Goal: Information Seeking & Learning: Learn about a topic

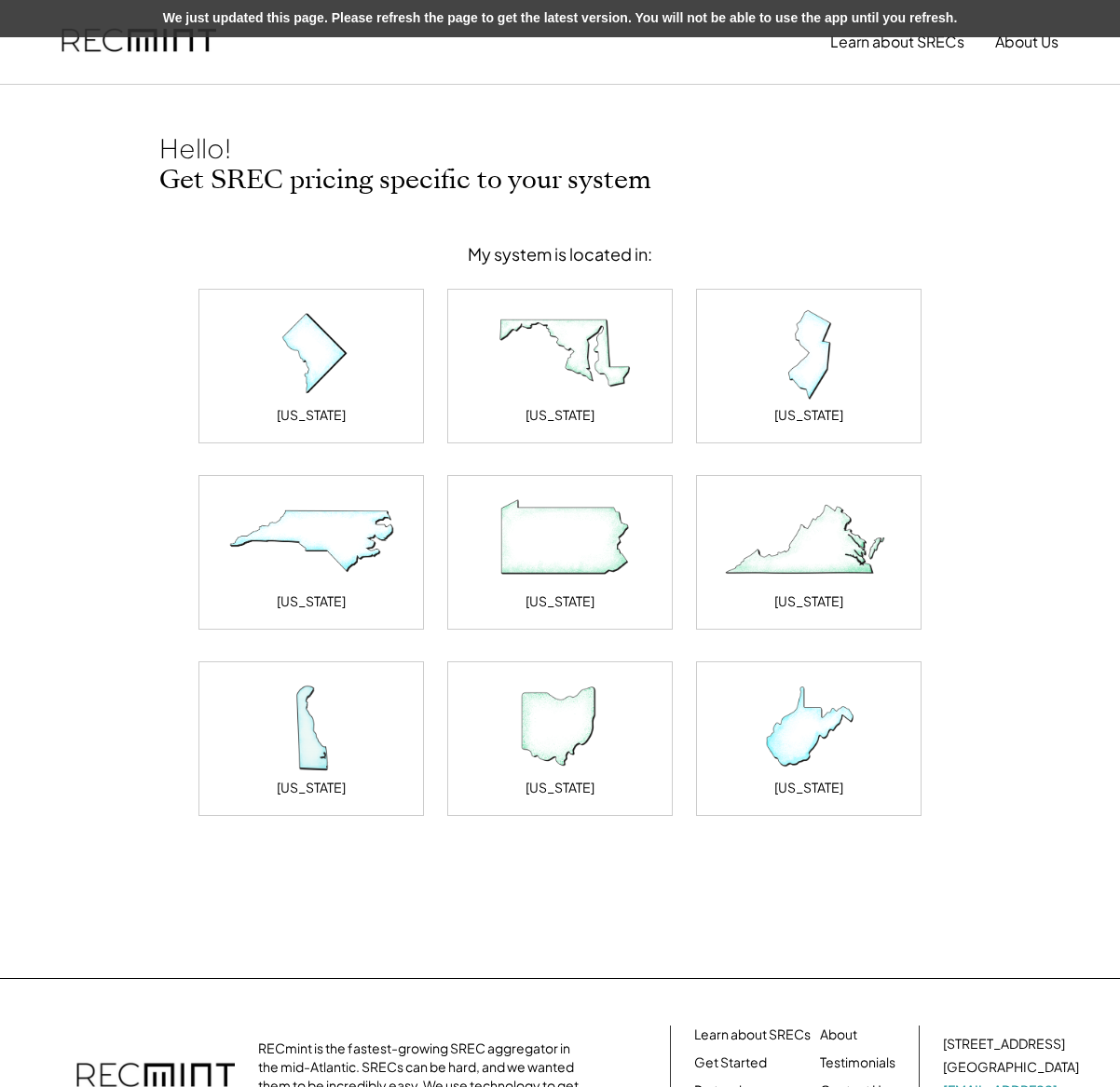
click at [140, 51] on img at bounding box center [139, 42] width 155 height 64
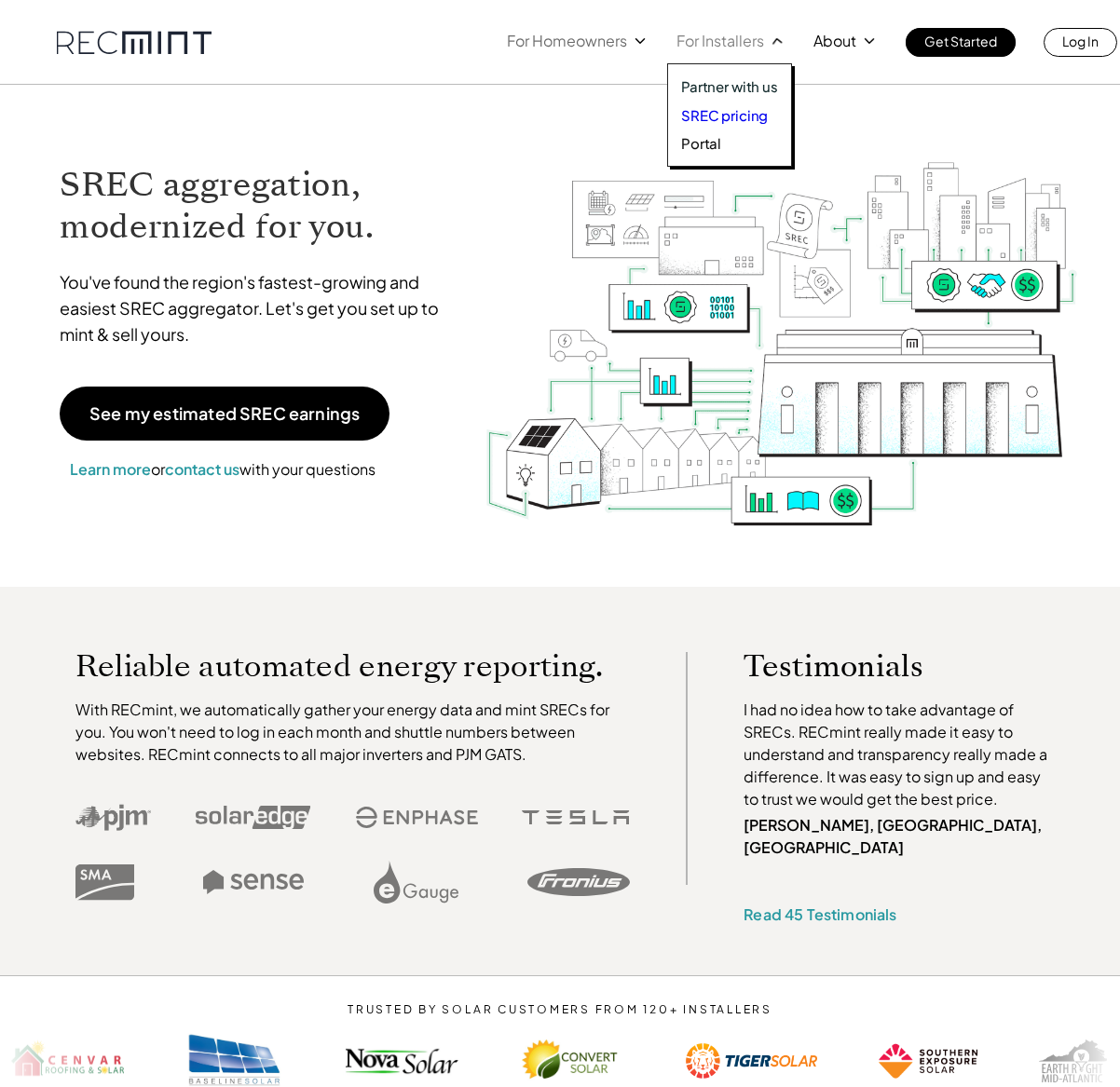
click at [712, 118] on p "SREC pricing" at bounding box center [723, 115] width 86 height 19
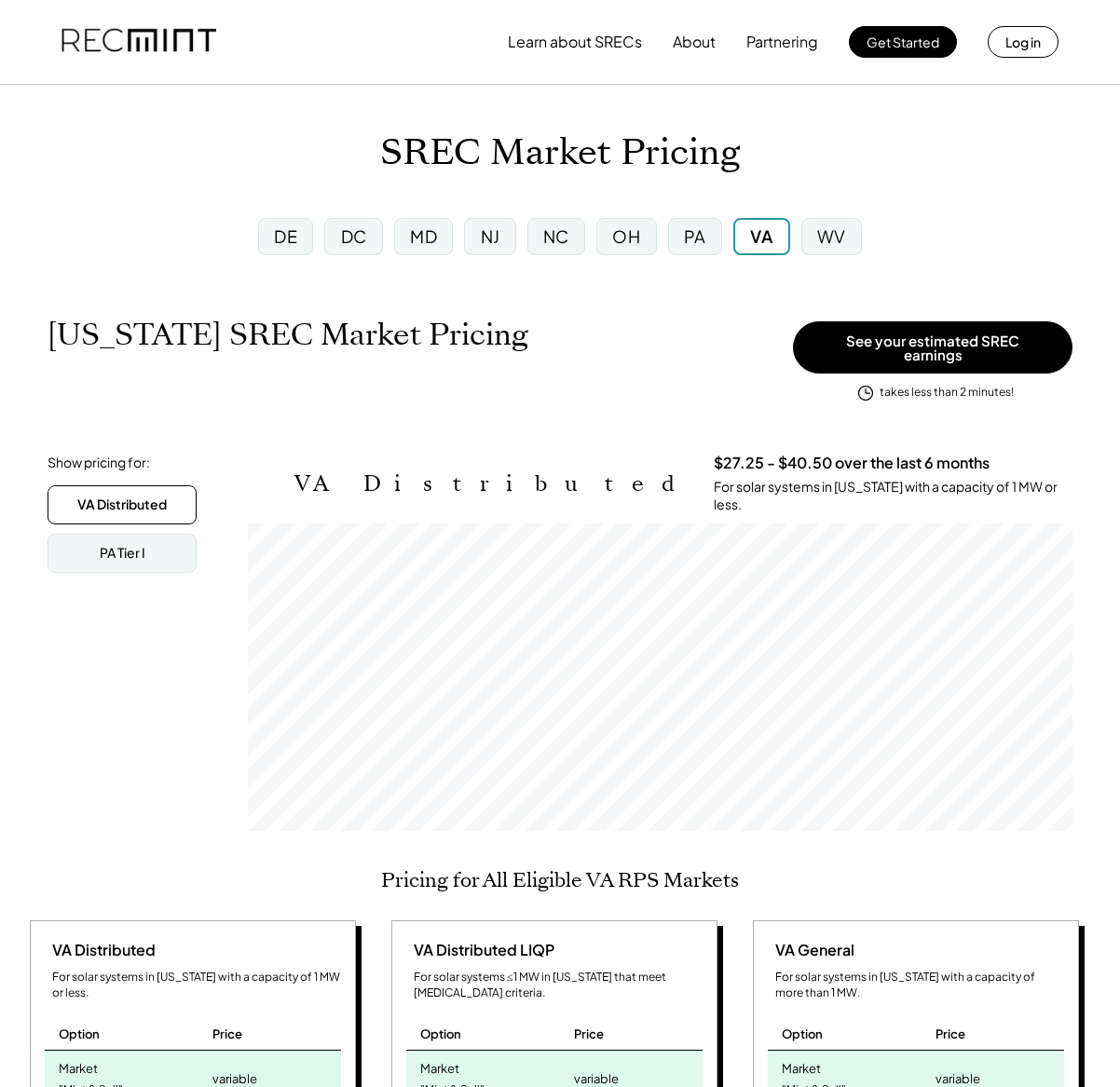
click at [677, 244] on div "PA" at bounding box center [695, 236] width 54 height 38
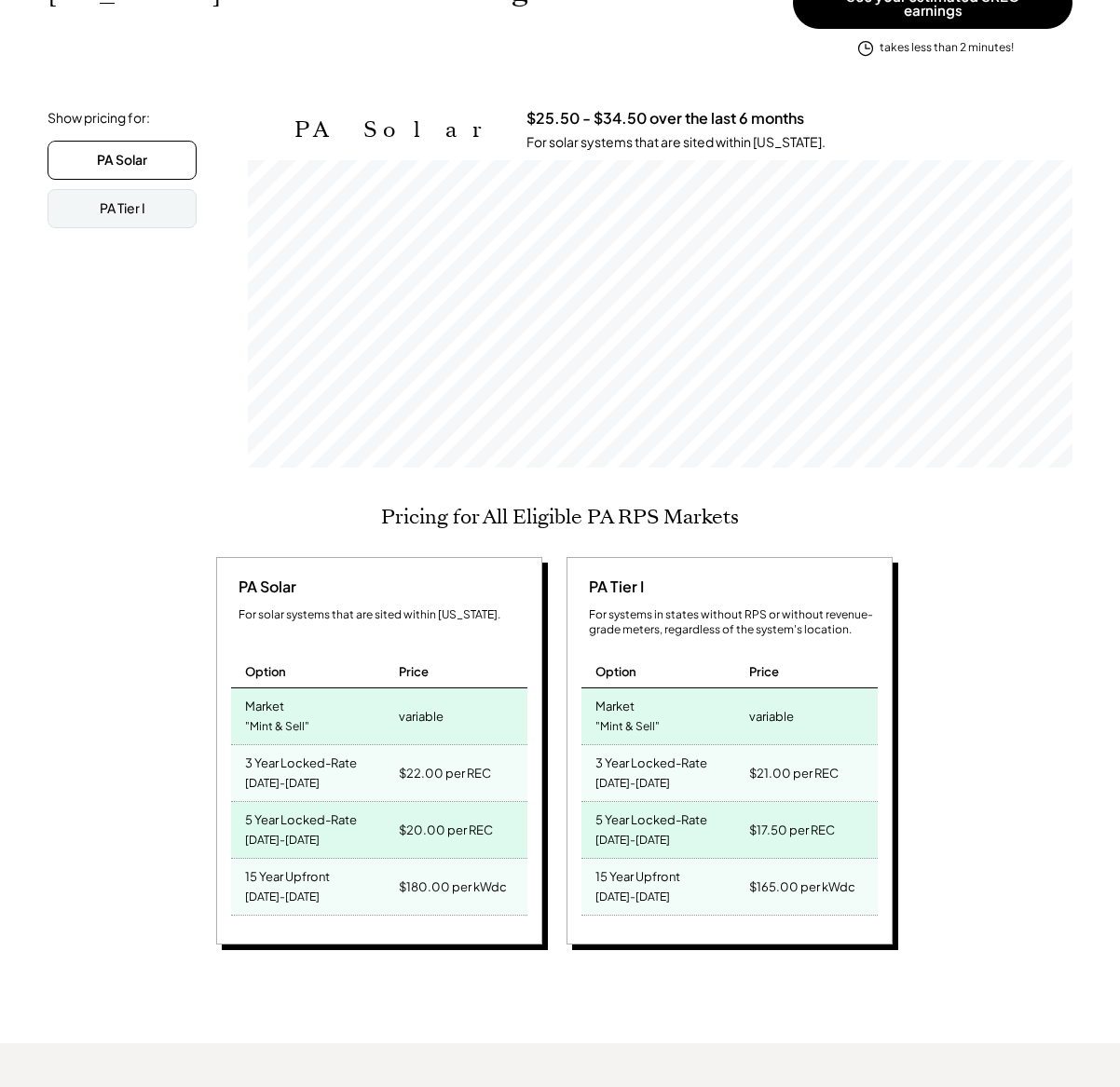
scroll to position [307, 825]
click at [1040, 770] on div "PA Solar For solar systems that are sited within Pennsylvania. Option Price Mar…" at bounding box center [557, 754] width 1066 height 393
click at [1019, 777] on div "PA Solar For solar systems that are sited within Pennsylvania. Option Price Mar…" at bounding box center [557, 754] width 1066 height 393
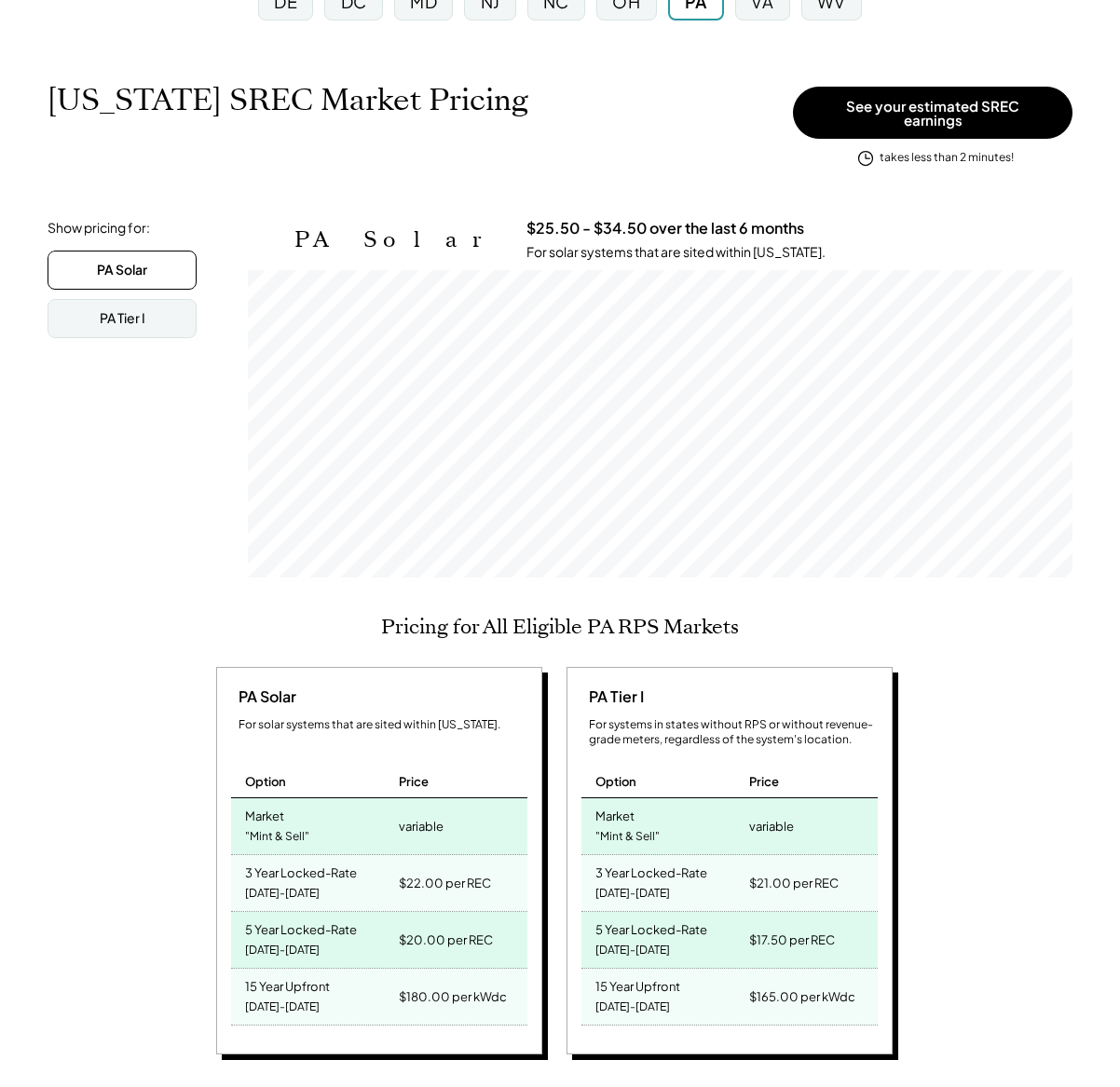
scroll to position [226, 0]
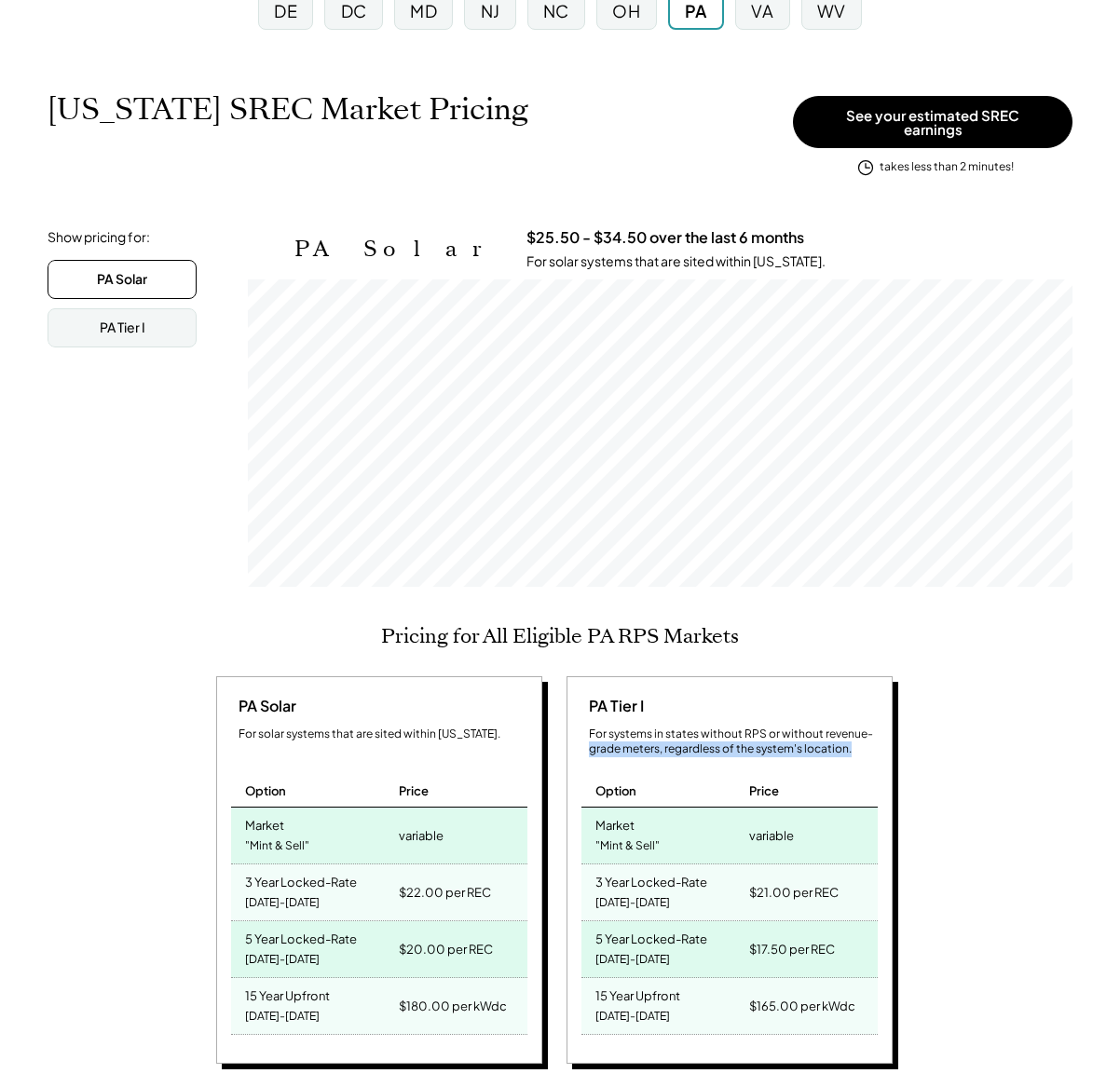
click at [1060, 730] on div "PA Solar For solar systems that are sited within Pennsylvania. Option Price Mar…" at bounding box center [557, 873] width 1066 height 393
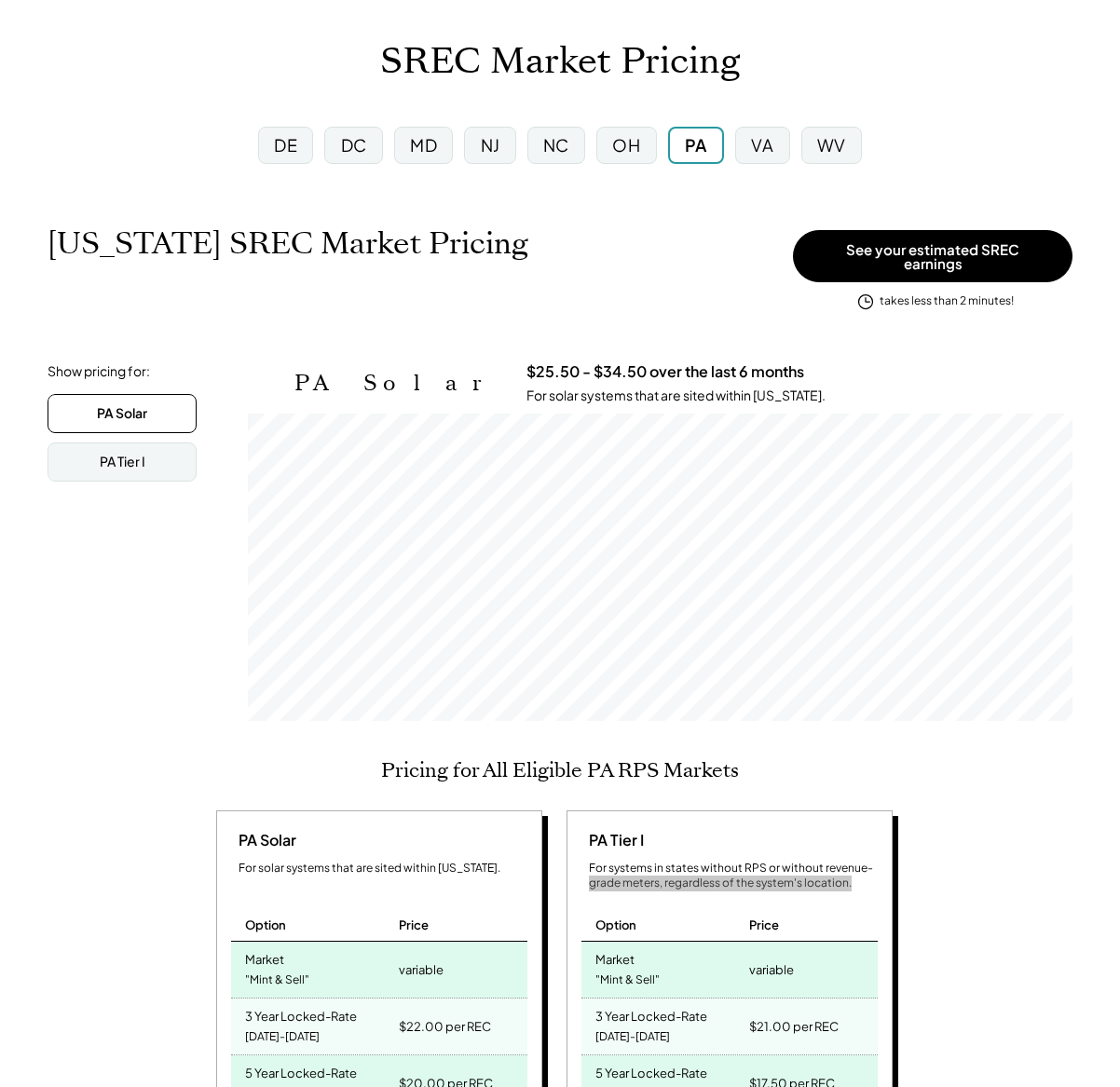
scroll to position [431, 0]
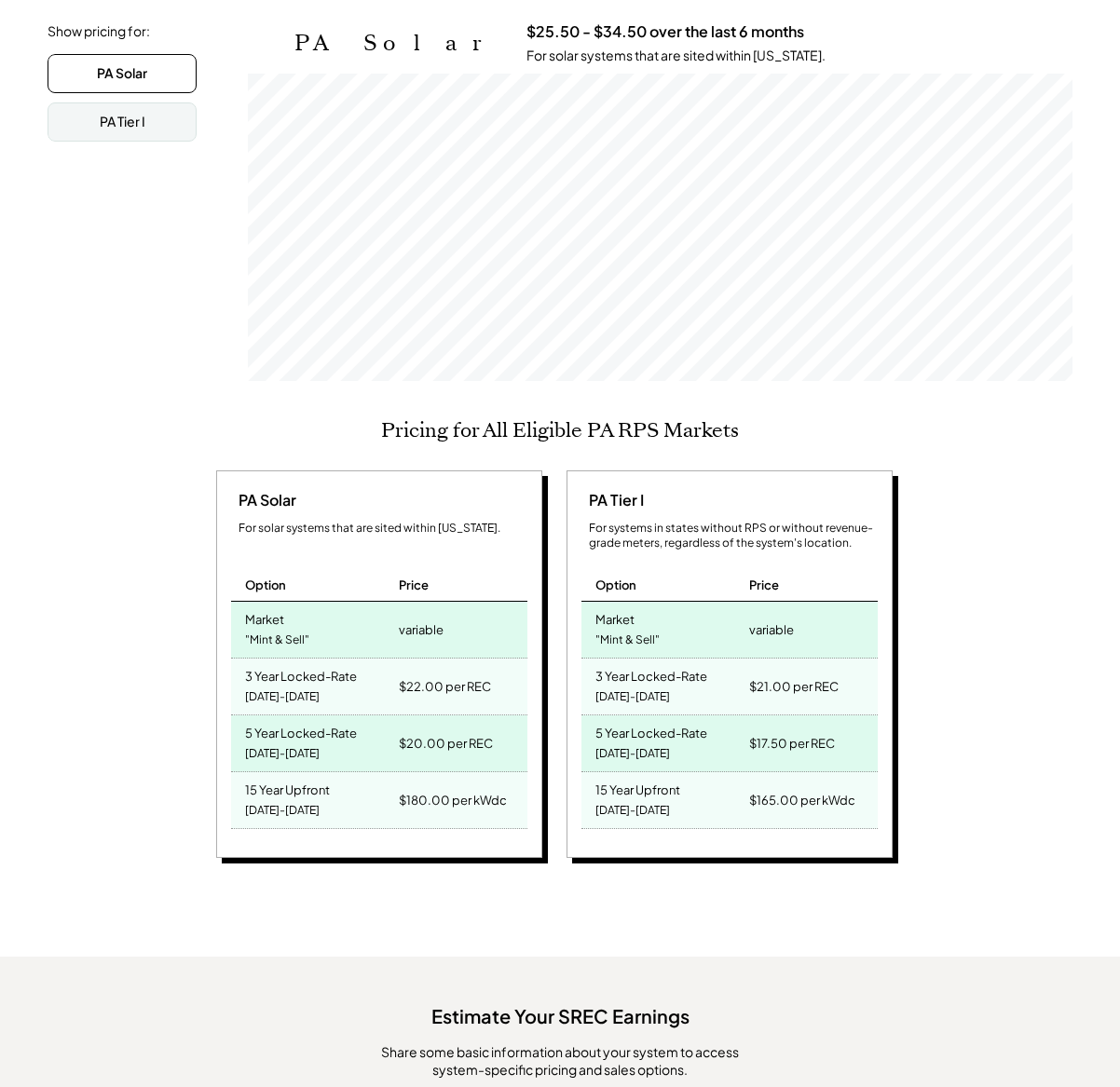
click at [972, 824] on div "PA Solar For solar systems that are sited within Pennsylvania. Option Price Mar…" at bounding box center [557, 667] width 1066 height 393
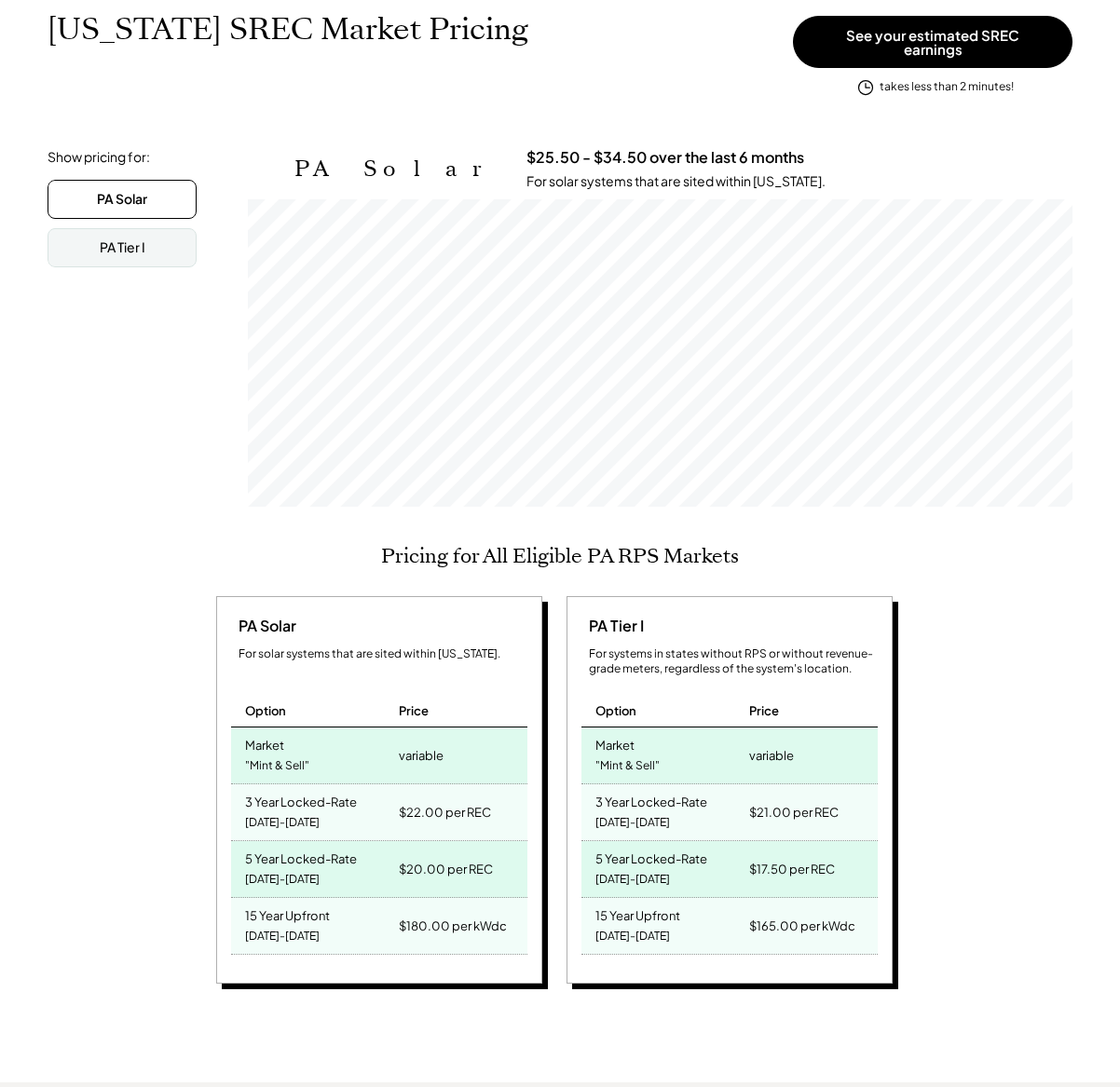
scroll to position [268, 0]
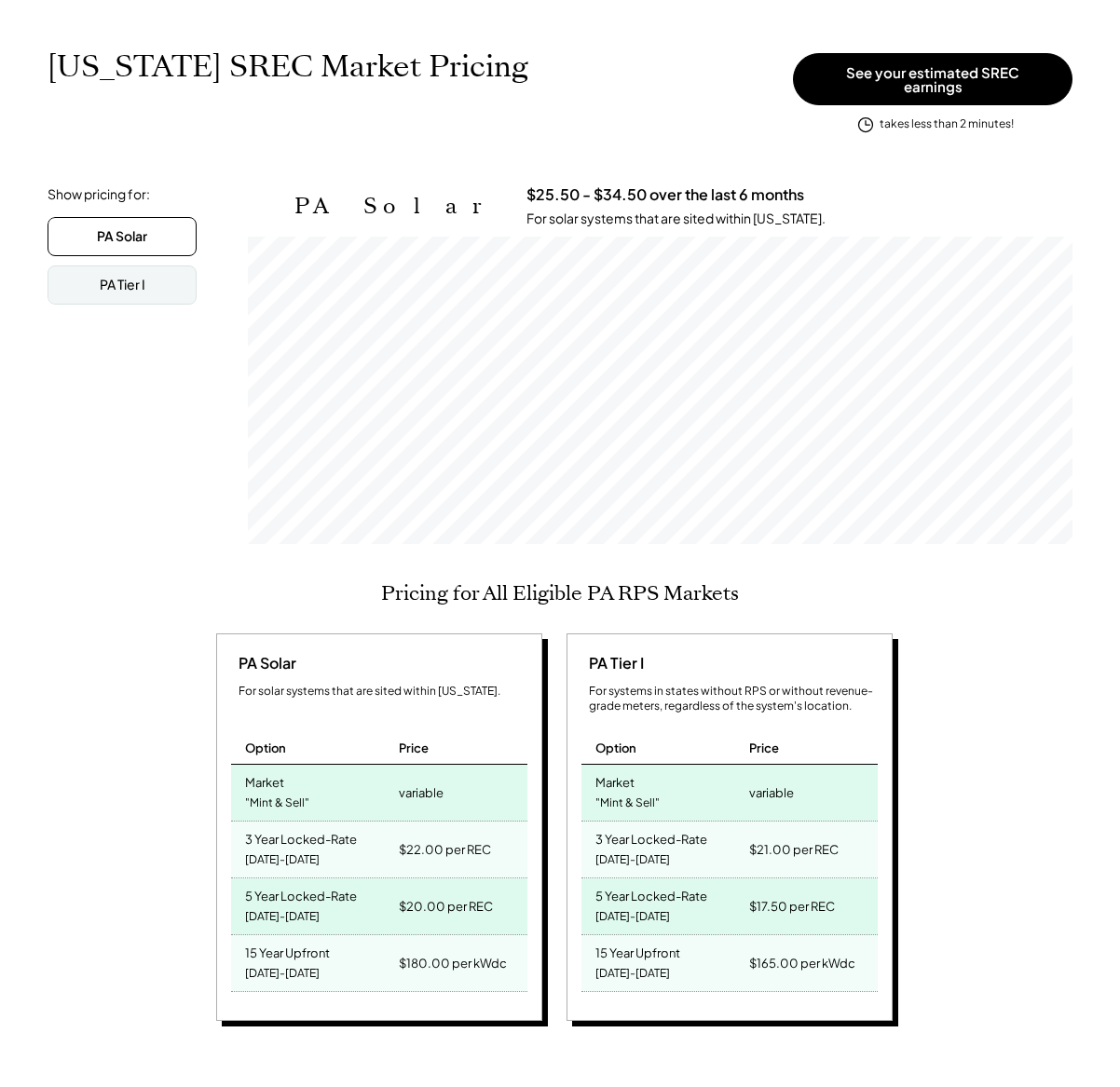
click at [1015, 835] on div "PA Solar For solar systems that are sited within Pennsylvania. Option Price Mar…" at bounding box center [557, 831] width 1066 height 393
drag, startPoint x: 1008, startPoint y: 827, endPoint x: 1002, endPoint y: 812, distance: 16.2
click at [1006, 817] on div "PA Solar For solar systems that are sited within Pennsylvania. Option Price Mar…" at bounding box center [557, 831] width 1066 height 393
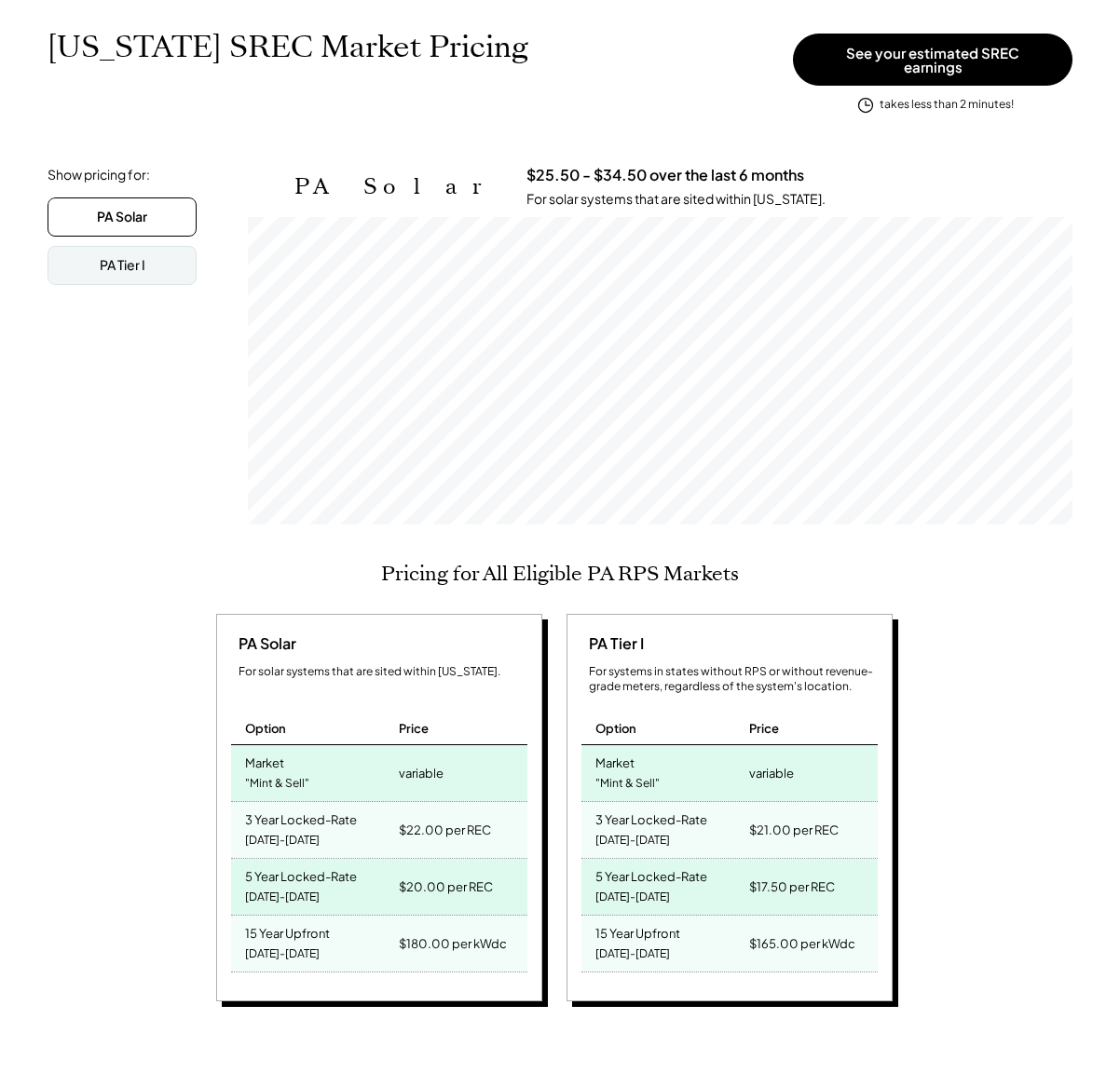
scroll to position [287, 0]
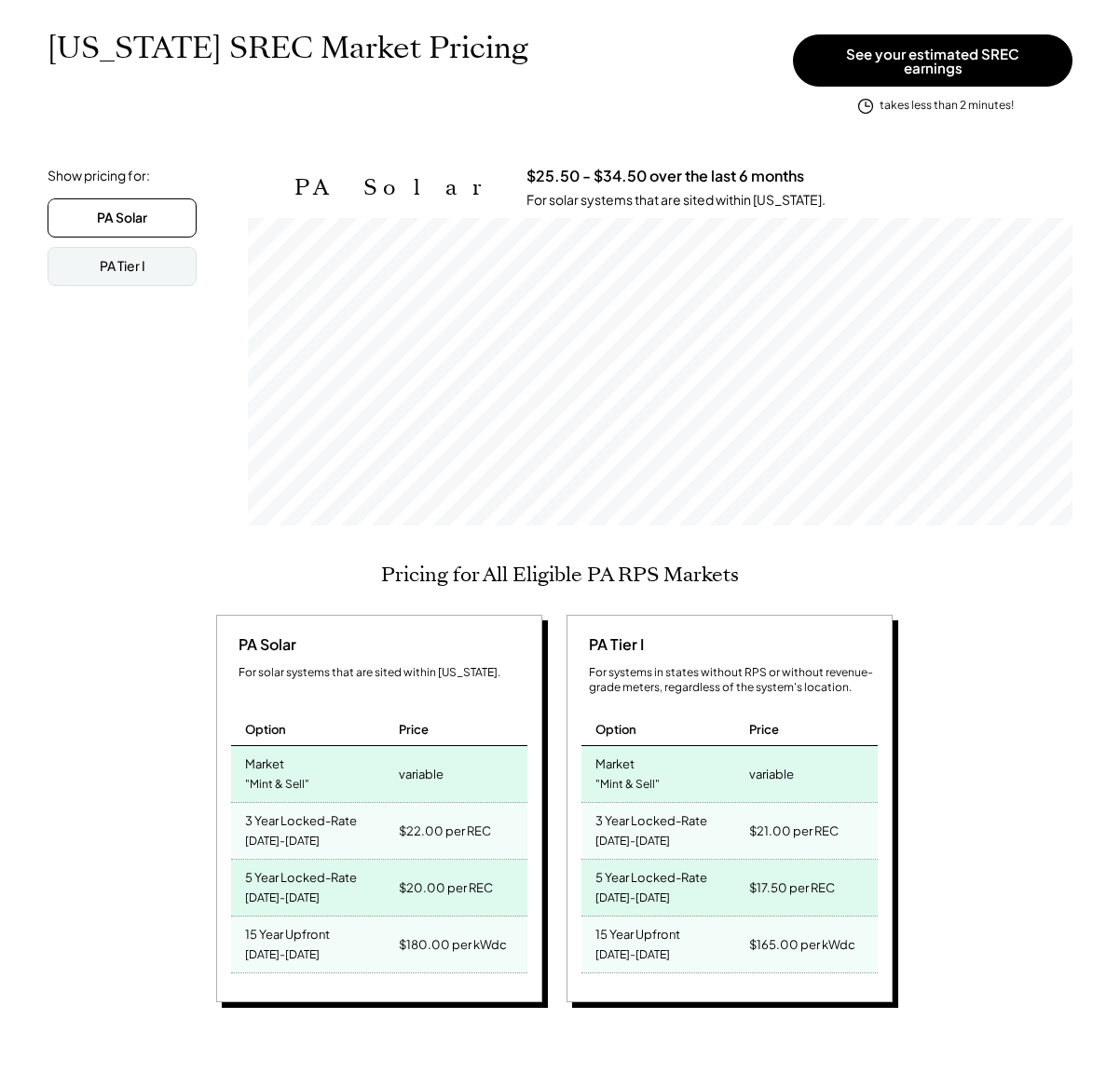
click at [978, 844] on div "PA Solar For solar systems that are sited within Pennsylvania. Option Price Mar…" at bounding box center [557, 812] width 1066 height 393
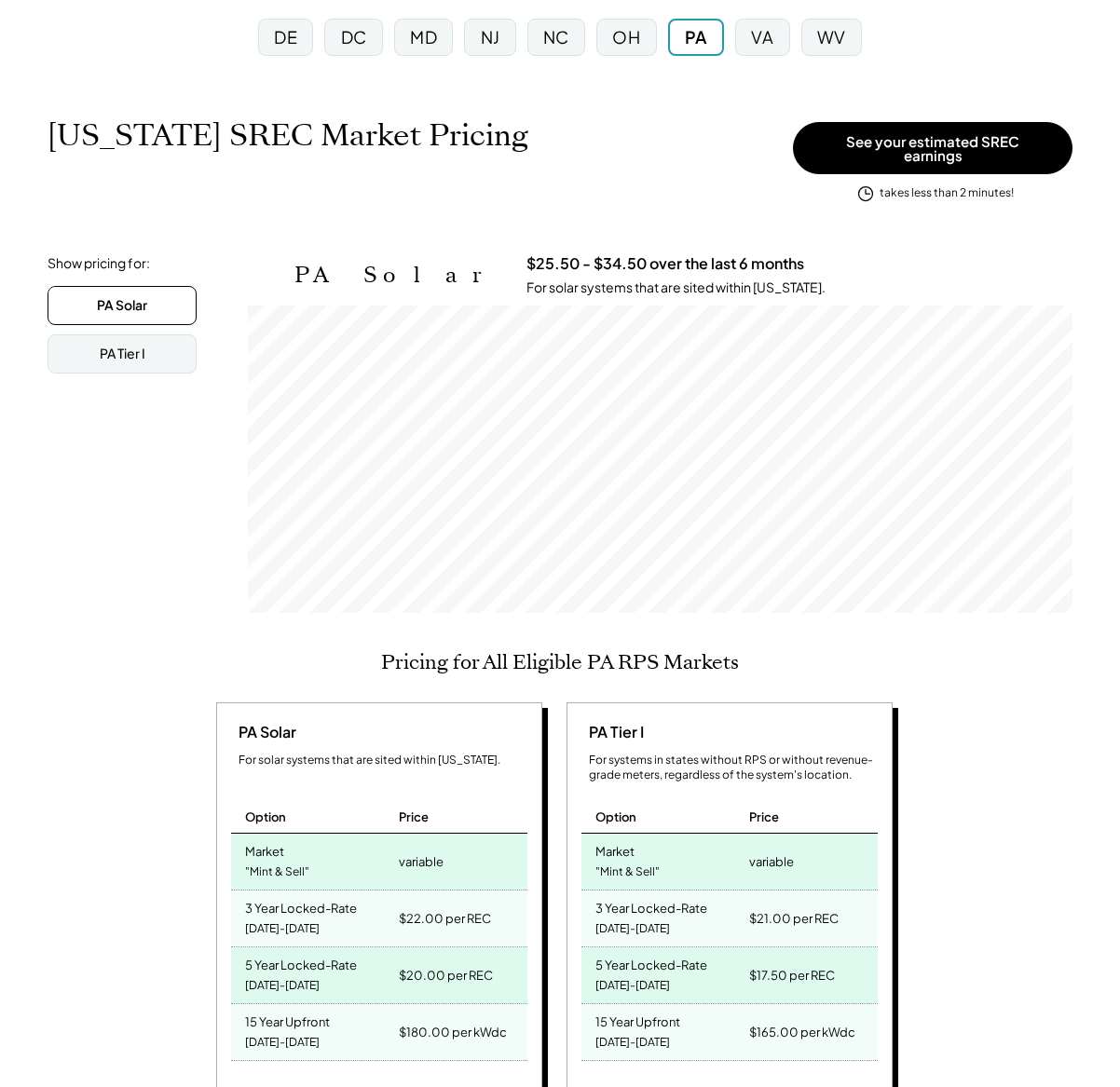
scroll to position [228, 0]
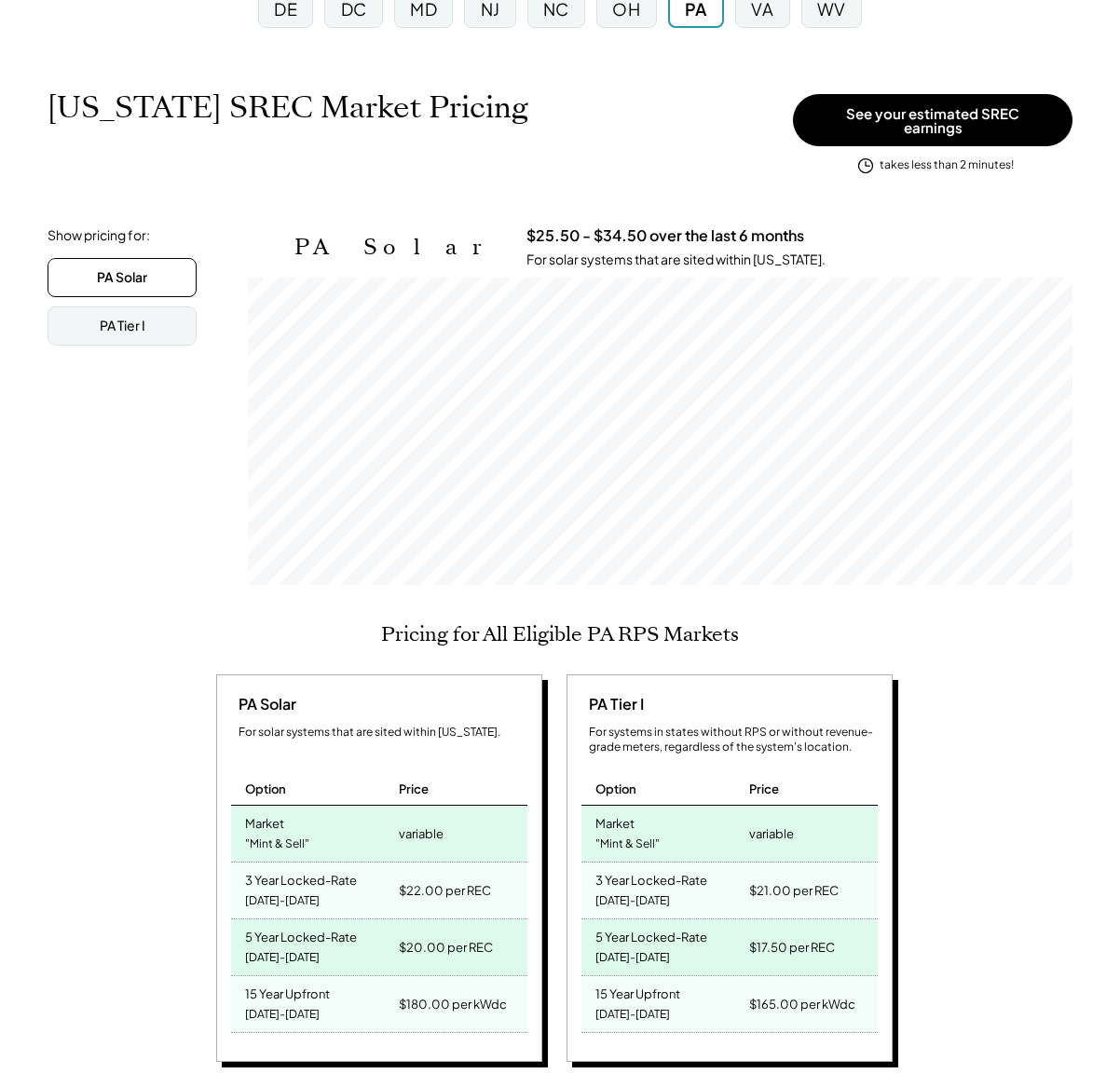
click at [1035, 843] on div "PA Solar For solar systems that are sited within Pennsylvania. Option Price Mar…" at bounding box center [557, 871] width 1066 height 393
click at [1040, 845] on div "PA Solar For solar systems that are sited within Pennsylvania. Option Price Mar…" at bounding box center [557, 871] width 1066 height 393
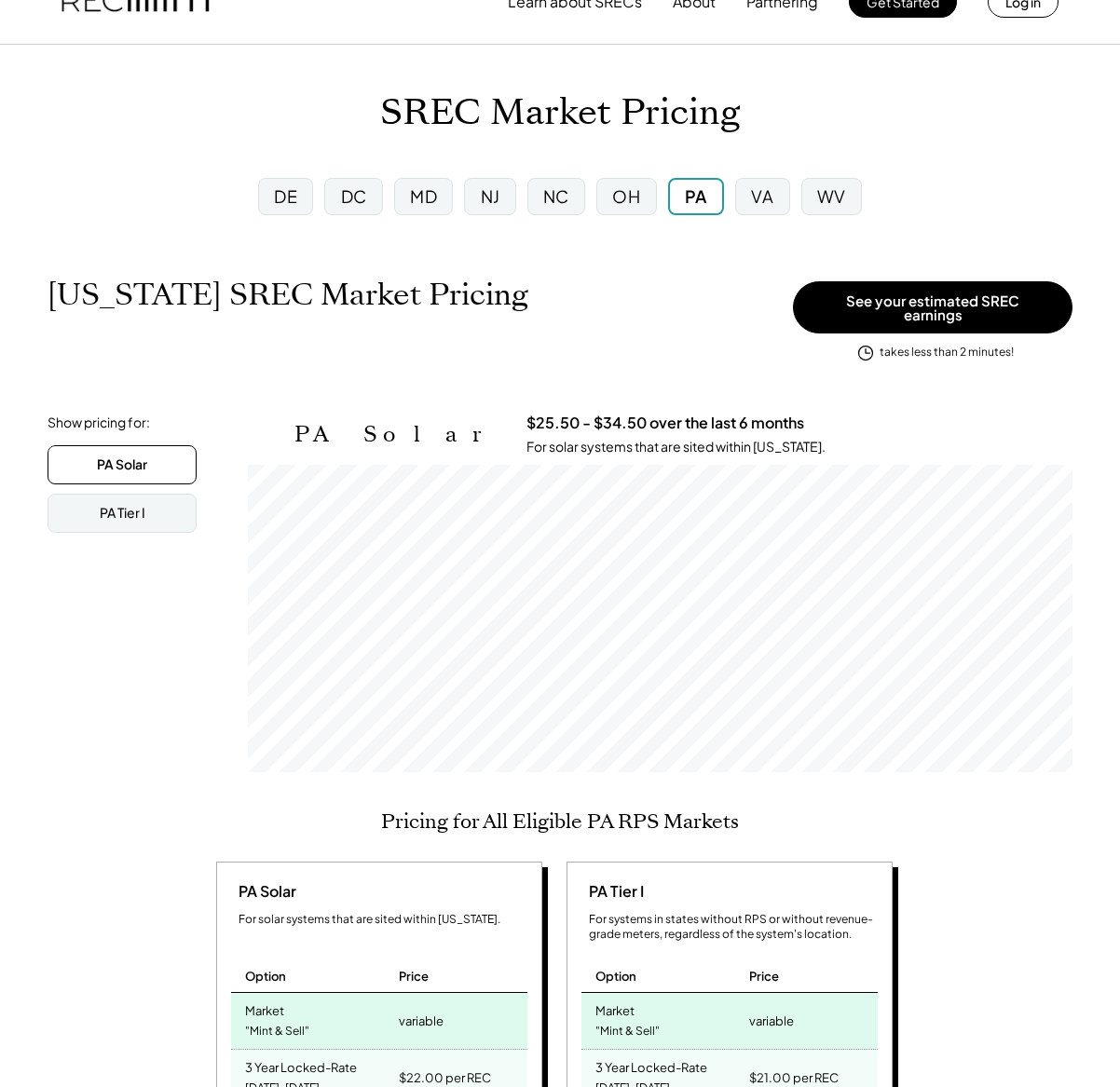
scroll to position [0, 0]
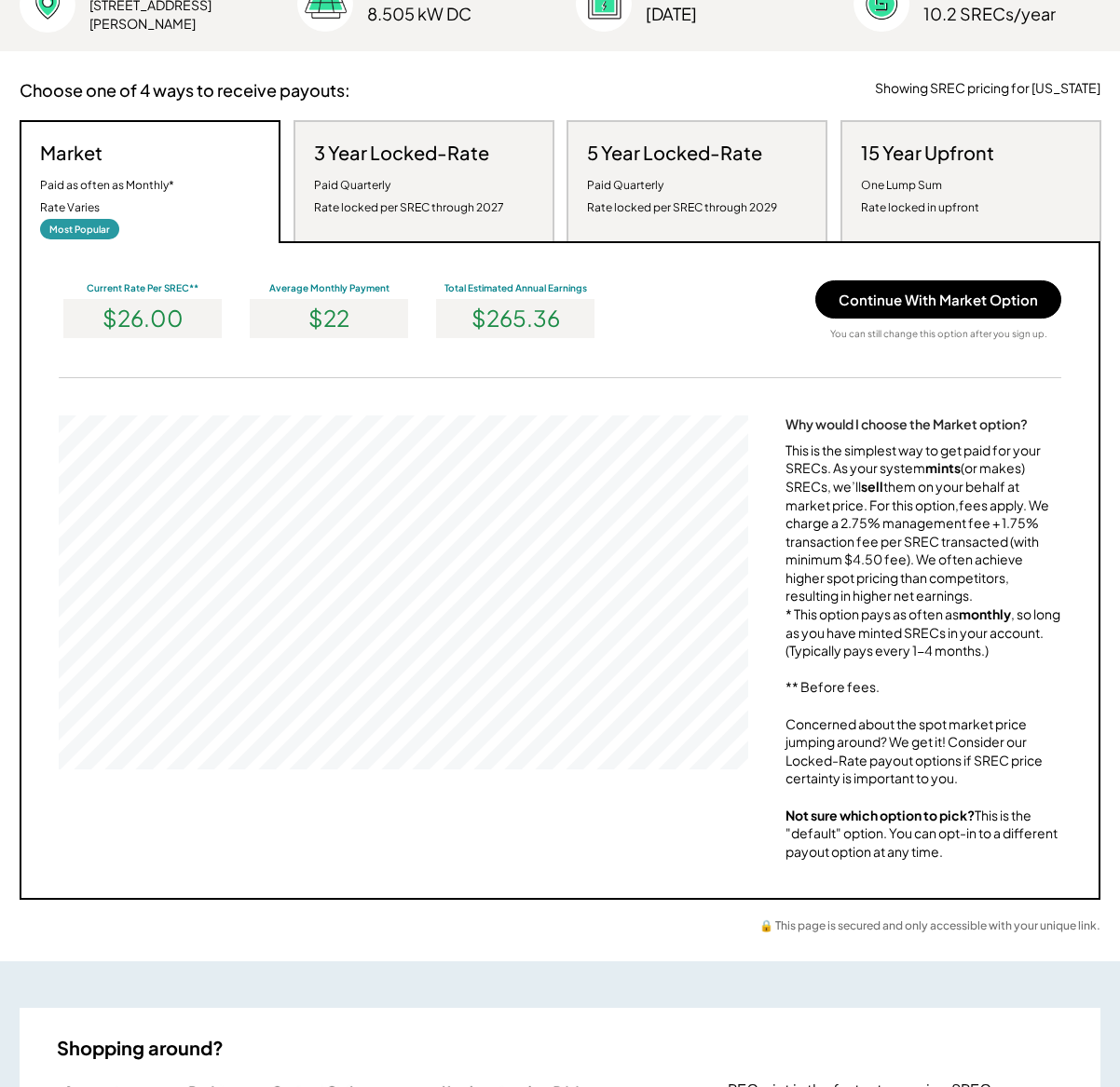
scroll to position [354, 690]
click at [861, 547] on div "This is the simplest way to get paid for your SRECs. As your system mints (or m…" at bounding box center [923, 651] width 276 height 420
click at [859, 534] on div "This is the simplest way to get paid for your SRECs. As your system mints (or m…" at bounding box center [923, 651] width 276 height 420
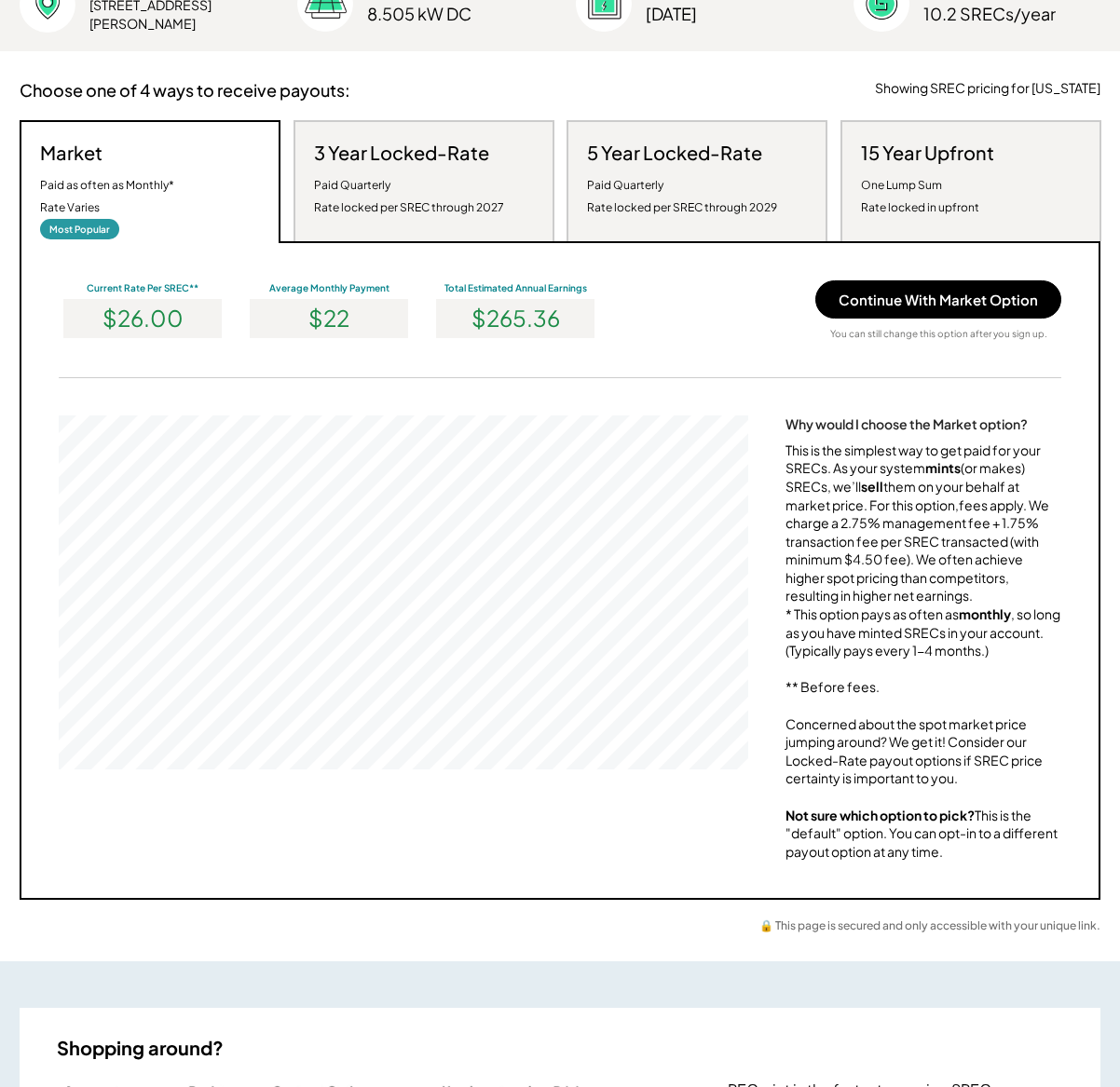
click at [859, 534] on div "This is the simplest way to get paid for your SRECs. As your system mints (or m…" at bounding box center [923, 651] width 276 height 420
click at [868, 547] on div "This is the simplest way to get paid for your SRECs. As your system mints (or m…" at bounding box center [923, 651] width 276 height 420
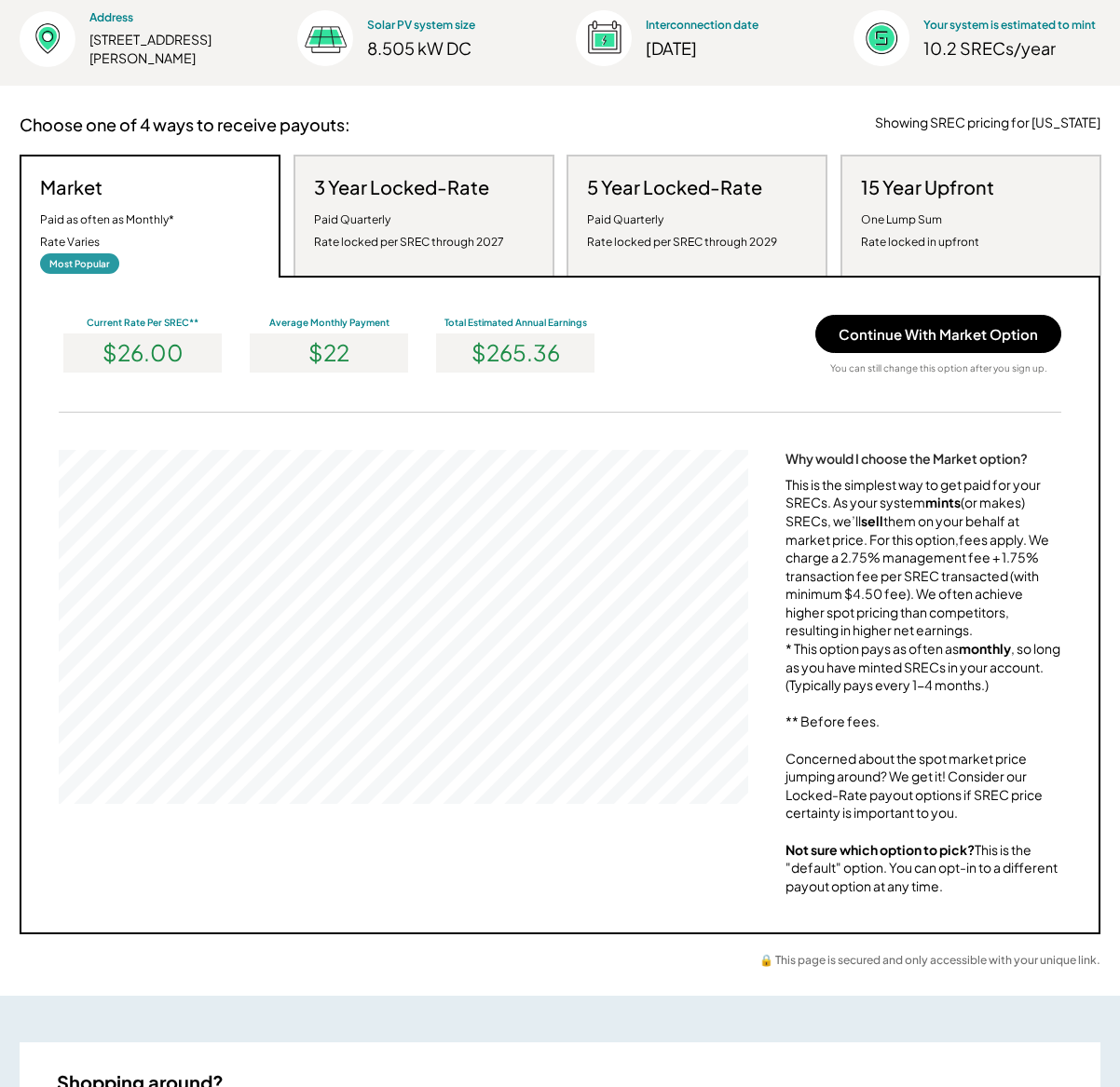
scroll to position [0, 0]
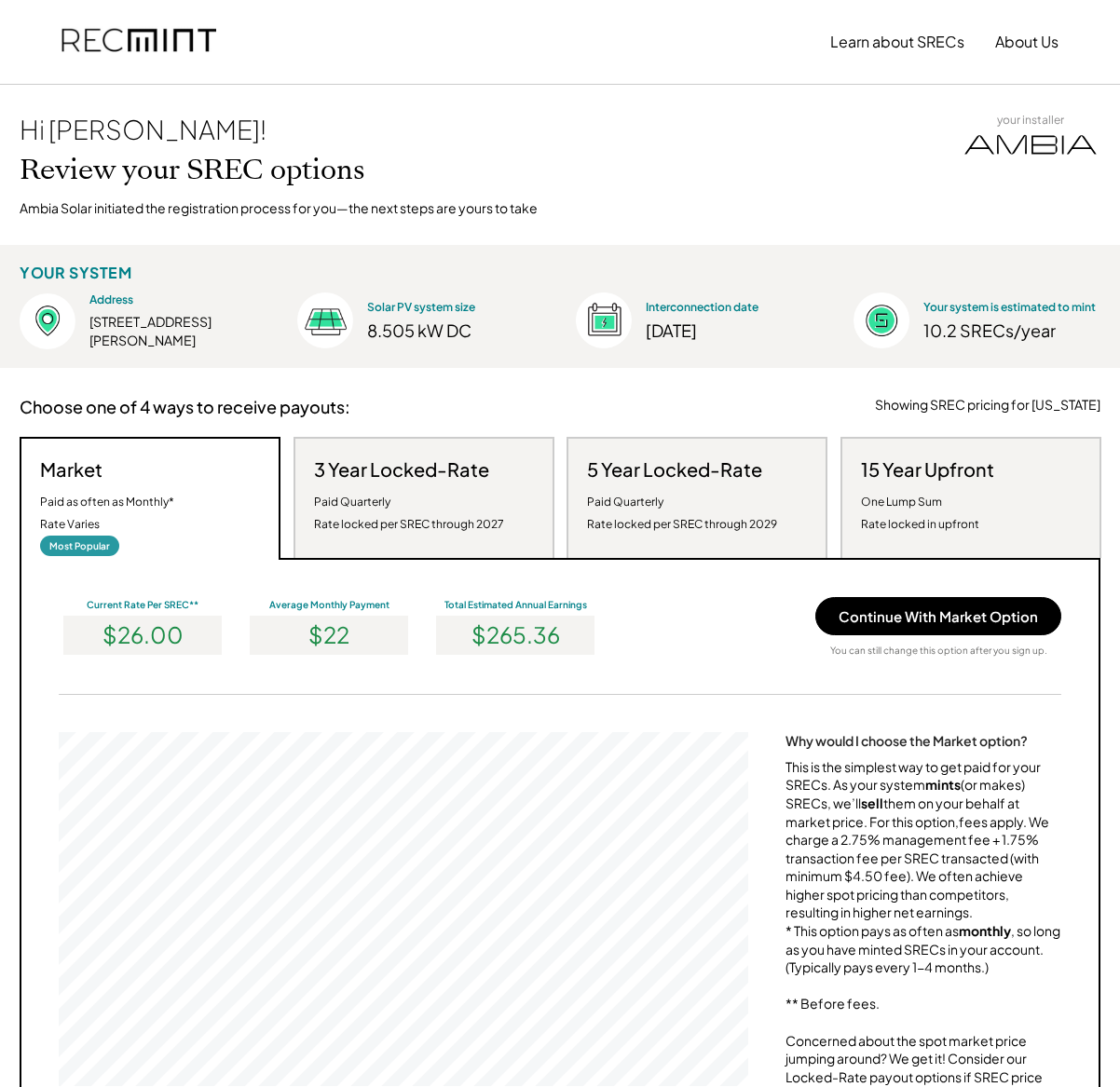
click at [940, 833] on div "This is the simplest way to get paid for your SRECs. As your system mints (or m…" at bounding box center [923, 968] width 276 height 420
click at [942, 819] on div "This is the simplest way to get paid for your SRECs. As your system mints (or m…" at bounding box center [923, 968] width 276 height 420
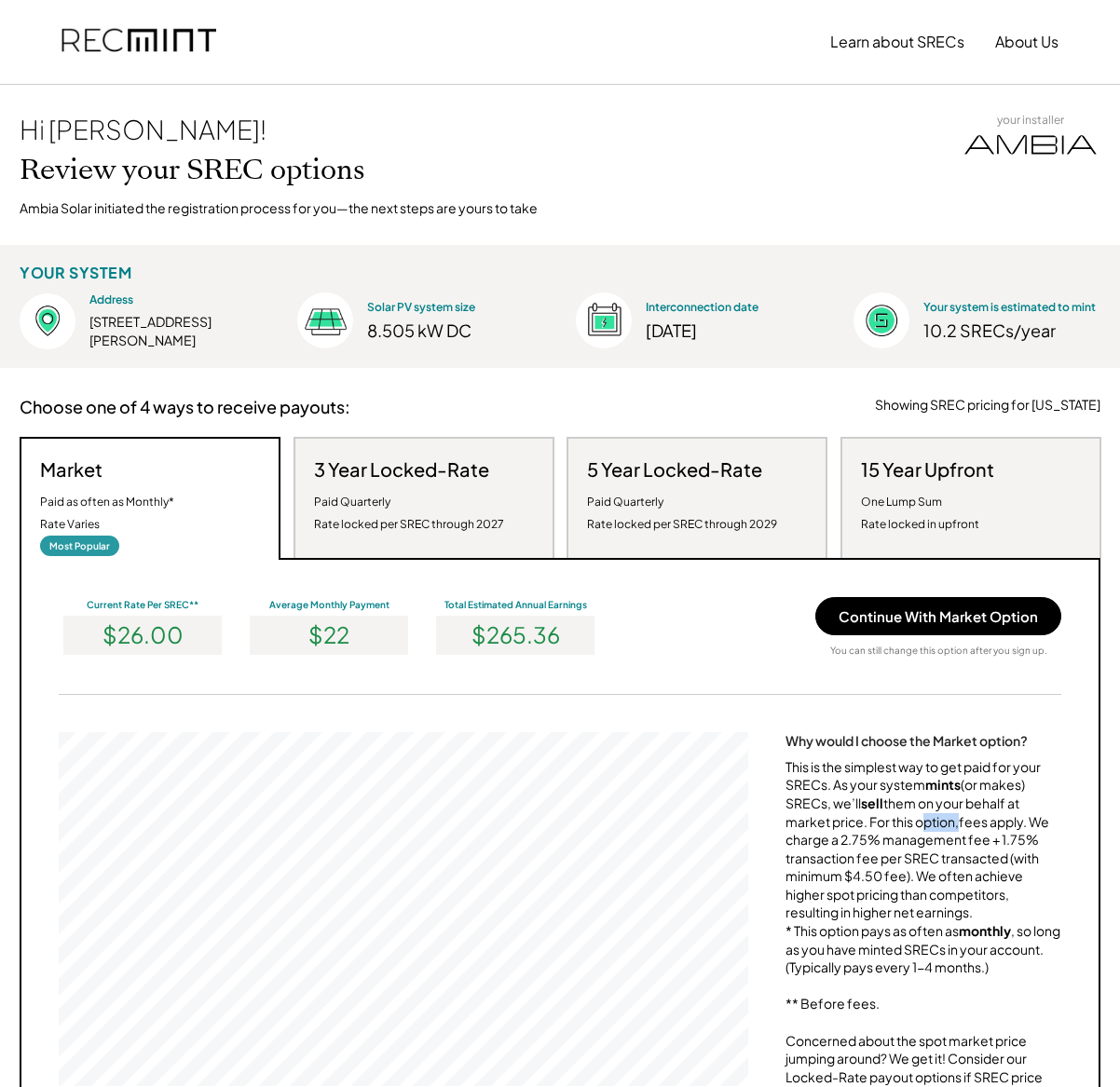
click at [934, 829] on div "This is the simplest way to get paid for your SRECs. As your system mints (or m…" at bounding box center [923, 968] width 276 height 420
click at [890, 907] on div "This is the simplest way to get paid for your SRECs. As your system mints (or m…" at bounding box center [923, 968] width 276 height 420
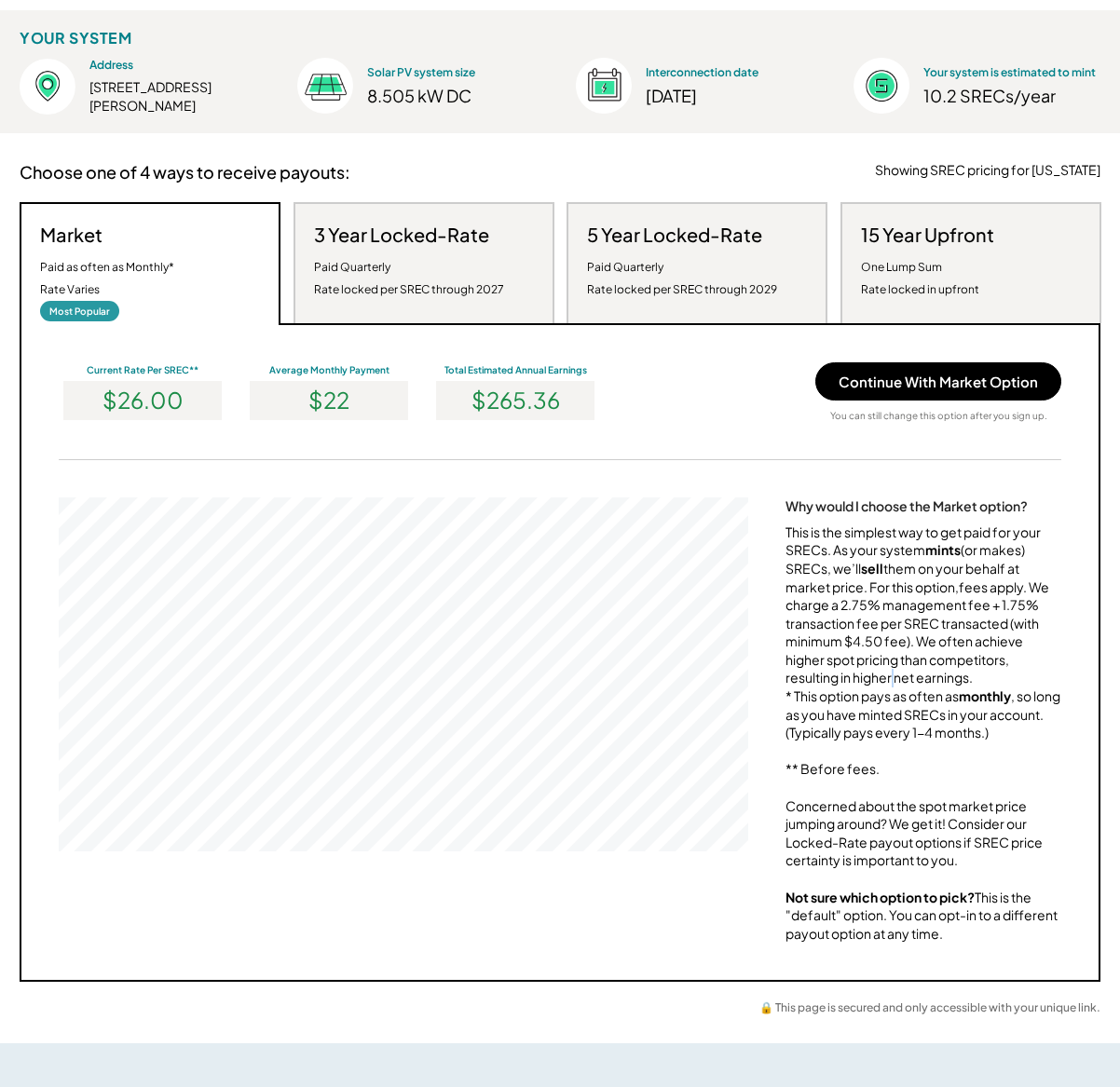
scroll to position [232, 0]
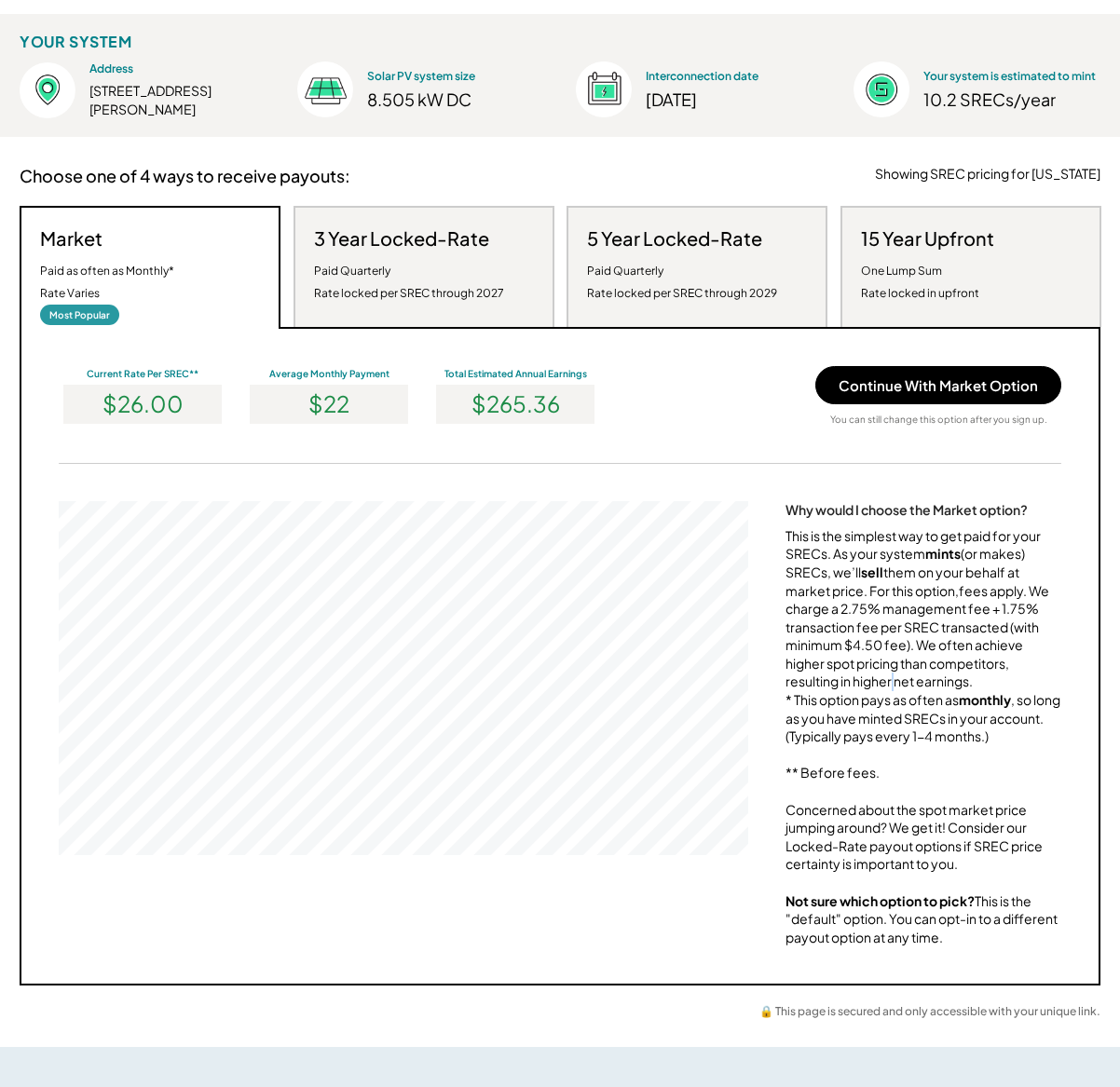
click at [934, 644] on div "This is the simplest way to get paid for your SRECs. As your system mints (or m…" at bounding box center [923, 737] width 276 height 420
click at [892, 636] on div "This is the simplest way to get paid for your SRECs. As your system mints (or m…" at bounding box center [923, 737] width 276 height 420
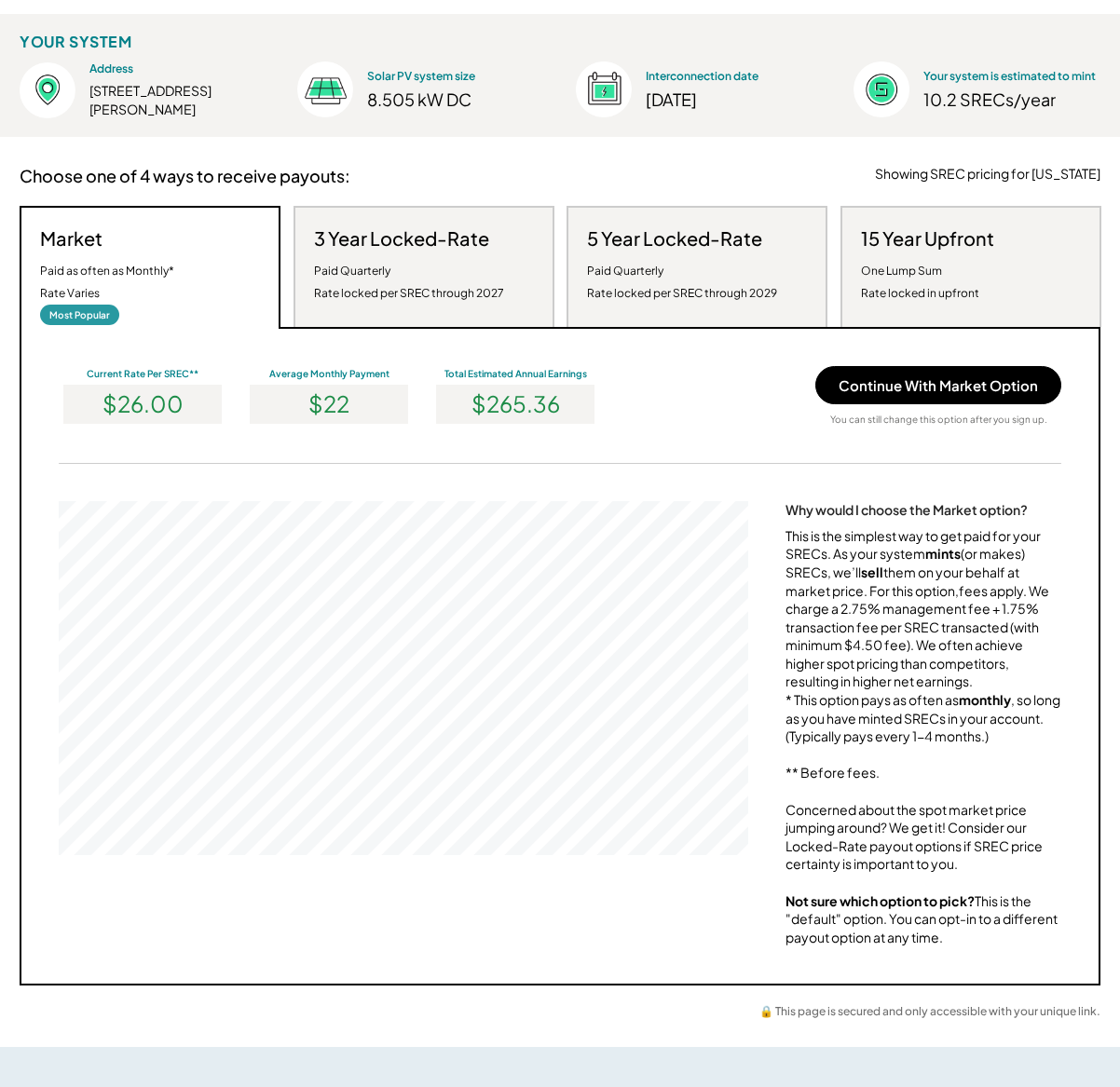
click at [914, 628] on div "This is the simplest way to get paid for your SRECs. As your system mints (or m…" at bounding box center [923, 737] width 276 height 420
click at [1016, 629] on div "This is the simplest way to get paid for your SRECs. As your system mints (or m…" at bounding box center [923, 737] width 276 height 420
click at [890, 631] on div "This is the simplest way to get paid for your SRECs. As your system mints (or m…" at bounding box center [923, 737] width 276 height 420
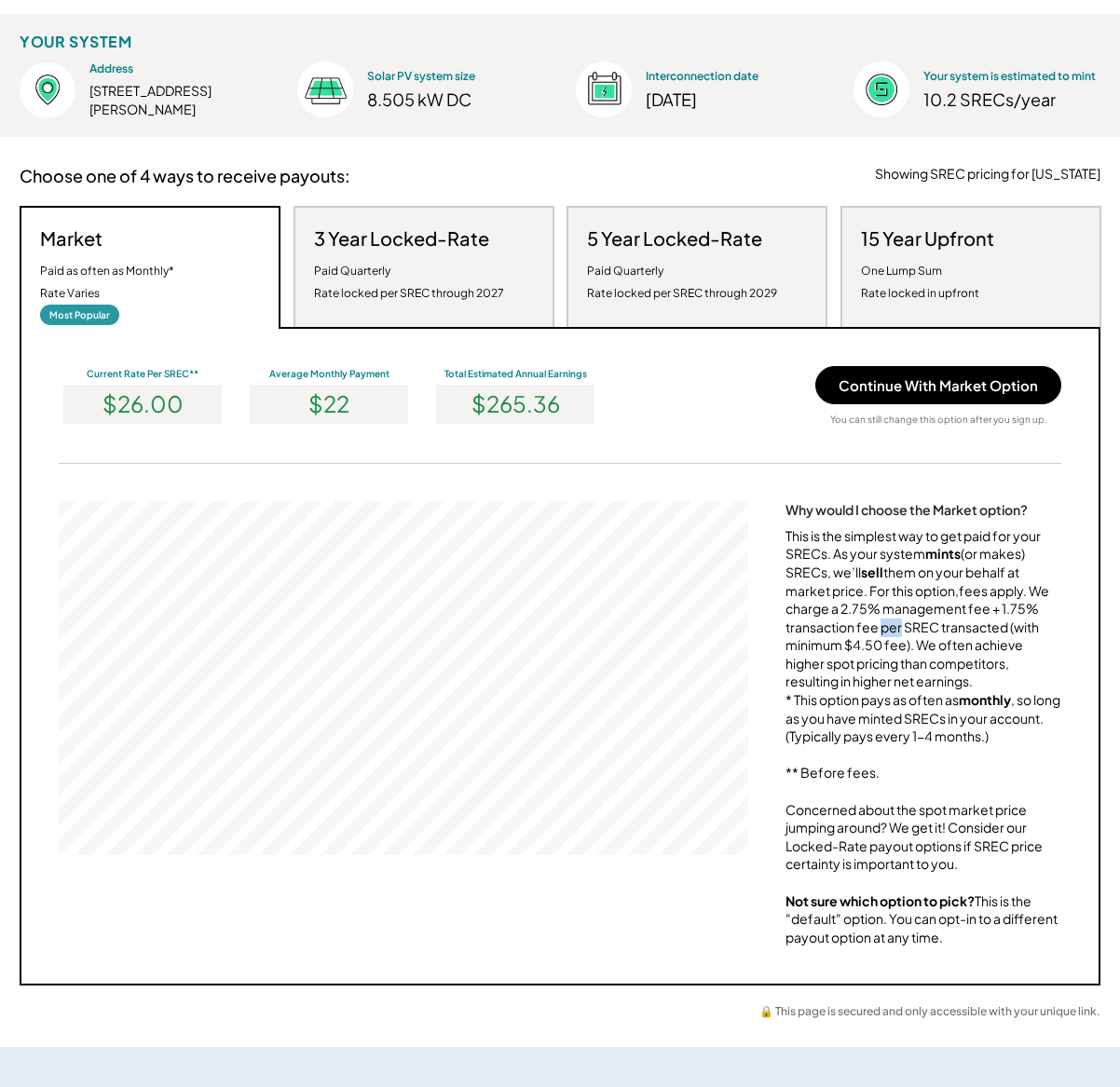
click at [890, 631] on div "This is the simplest way to get paid for your SRECs. As your system mints (or m…" at bounding box center [923, 737] width 276 height 420
click at [880, 620] on div "This is the simplest way to get paid for your SRECs. As your system mints (or m…" at bounding box center [923, 737] width 276 height 420
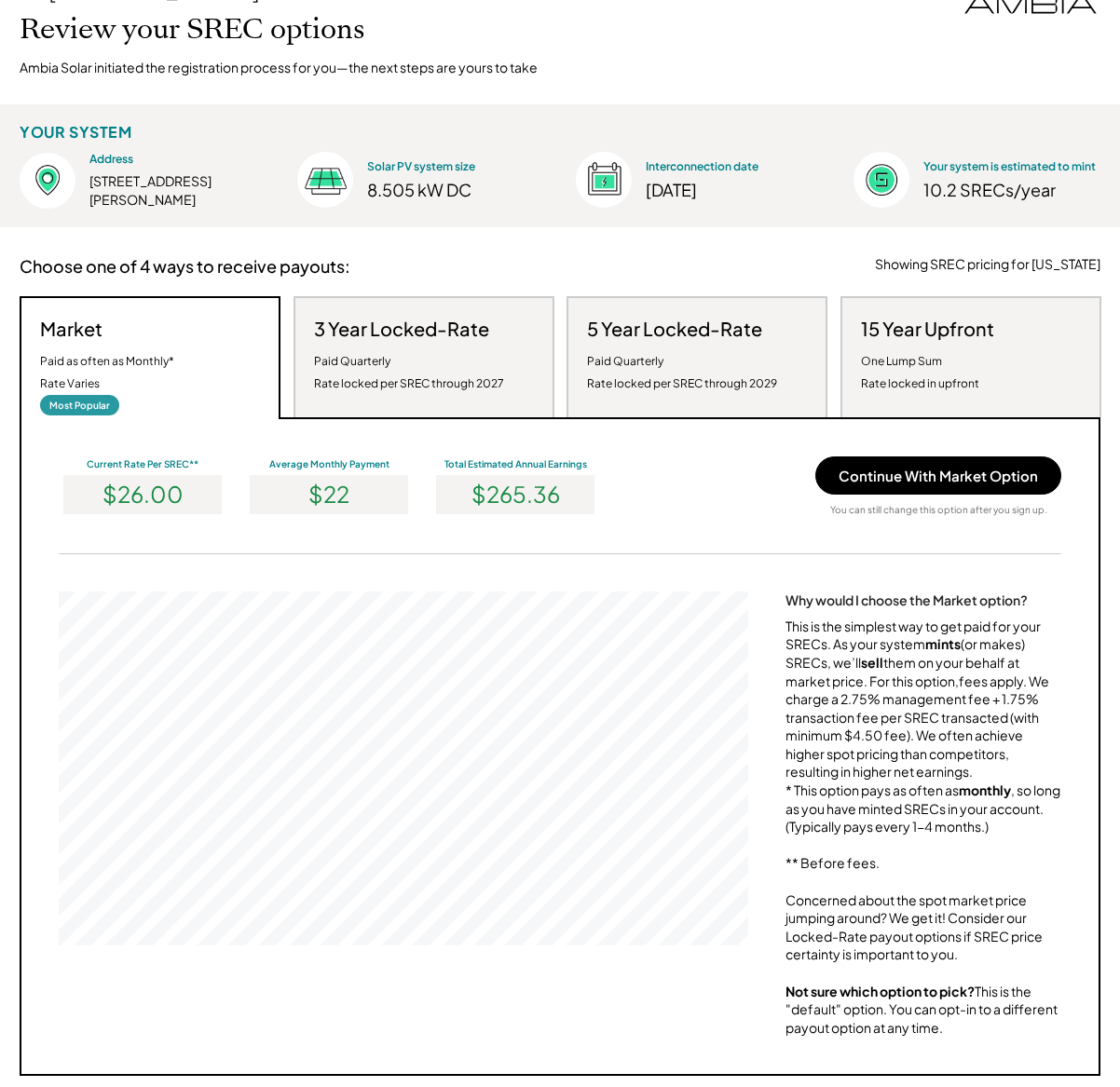
scroll to position [37, 0]
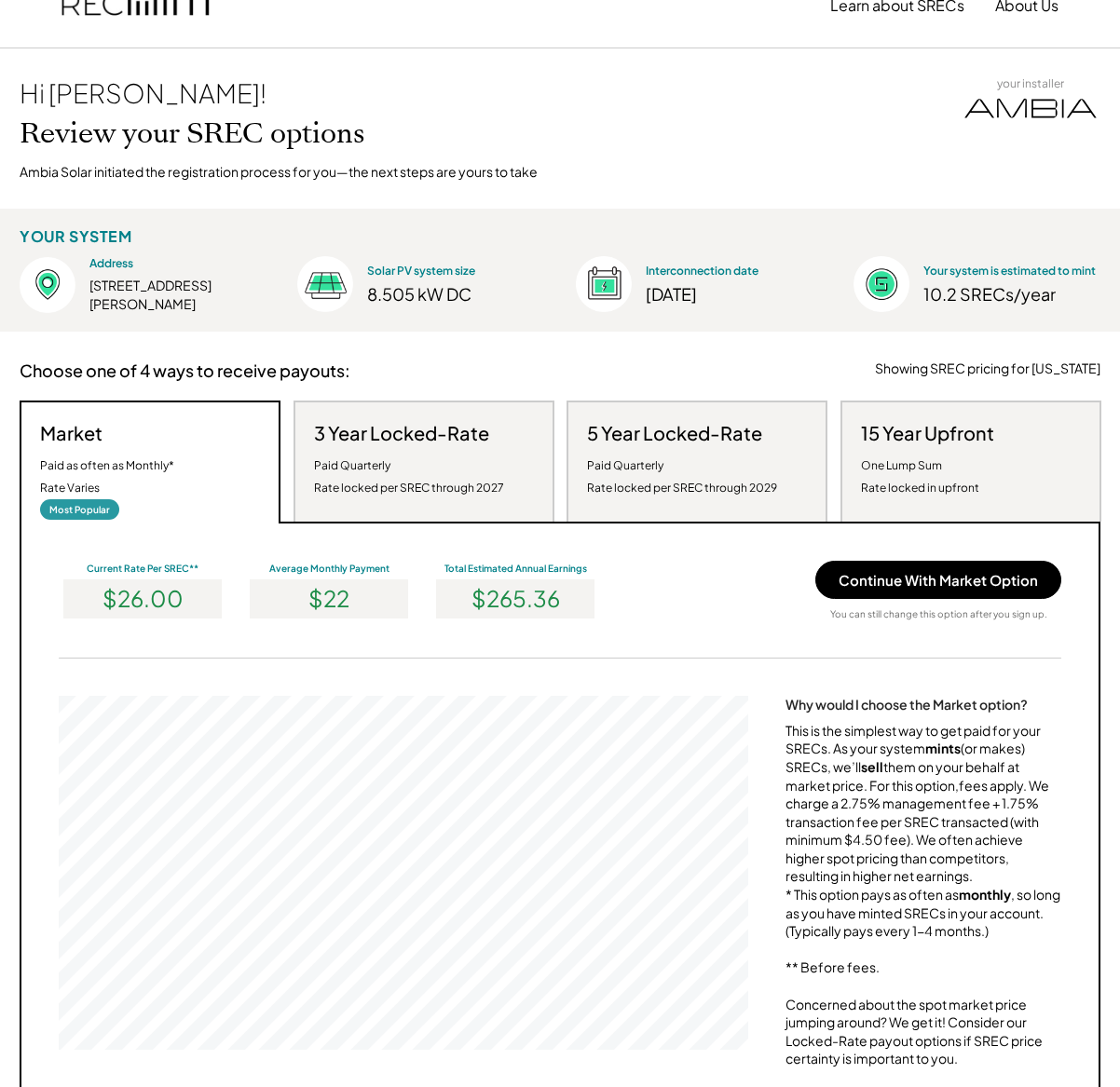
click at [923, 783] on div "This is the simplest way to get paid for your SRECs. As your system mints (or m…" at bounding box center [923, 932] width 276 height 420
click at [958, 762] on div "This is the simplest way to get paid for your SRECs. As your system mints (or m…" at bounding box center [923, 932] width 276 height 420
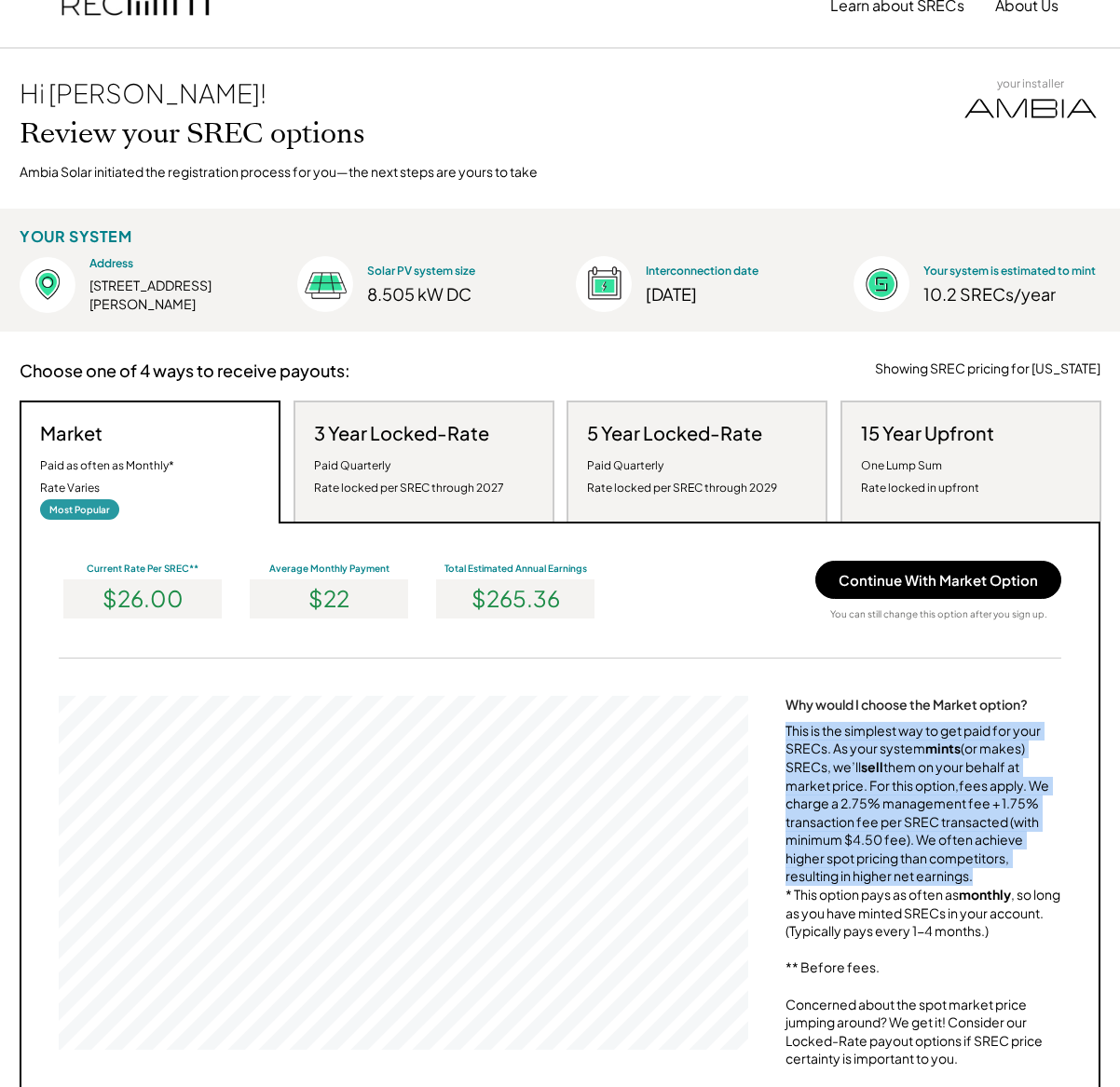
drag, startPoint x: 787, startPoint y: 730, endPoint x: 1023, endPoint y: 879, distance: 279.1
click at [1023, 879] on div "This is the simplest way to get paid for your SRECs. As your system mints (or m…" at bounding box center [923, 932] width 276 height 420
click at [935, 845] on div "This is the simplest way to get paid for your SRECs. As your system mints (or m…" at bounding box center [923, 932] width 276 height 420
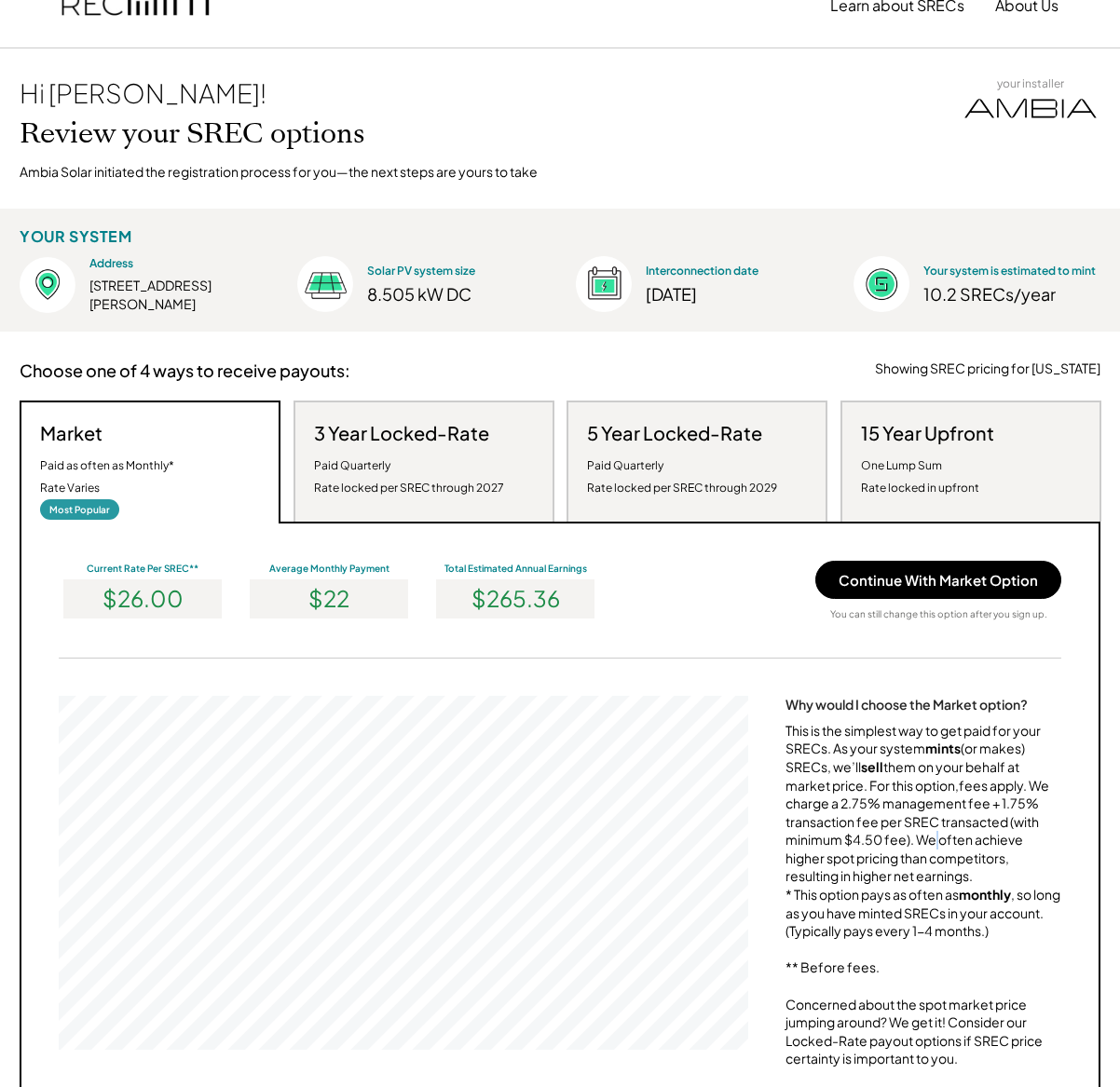
click at [935, 845] on div "This is the simplest way to get paid for your SRECs. As your system mints (or m…" at bounding box center [923, 932] width 276 height 420
click at [918, 842] on div "This is the simplest way to get paid for your SRECs. As your system mints (or m…" at bounding box center [923, 932] width 276 height 420
drag, startPoint x: 913, startPoint y: 837, endPoint x: 999, endPoint y: 889, distance: 100.5
click at [999, 889] on div "This is the simplest way to get paid for your SRECs. As your system mints (or m…" at bounding box center [923, 932] width 276 height 420
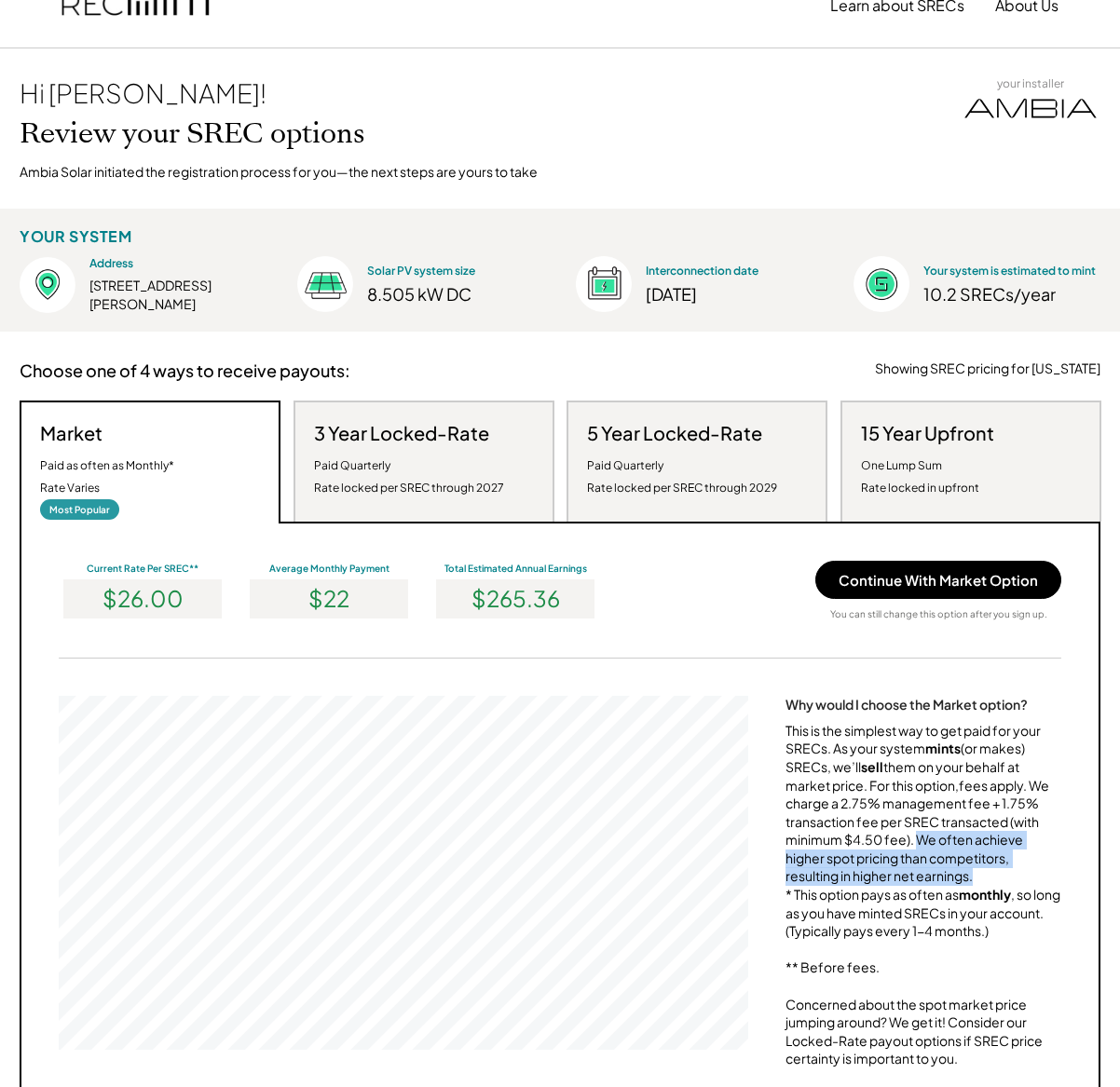
drag, startPoint x: 972, startPoint y: 873, endPoint x: 915, endPoint y: 843, distance: 64.4
click at [915, 843] on div "This is the simplest way to get paid for your SRECs. As your system mints (or m…" at bounding box center [923, 932] width 276 height 420
click at [937, 837] on div "This is the simplest way to get paid for your SRECs. As your system mints (or m…" at bounding box center [923, 932] width 276 height 420
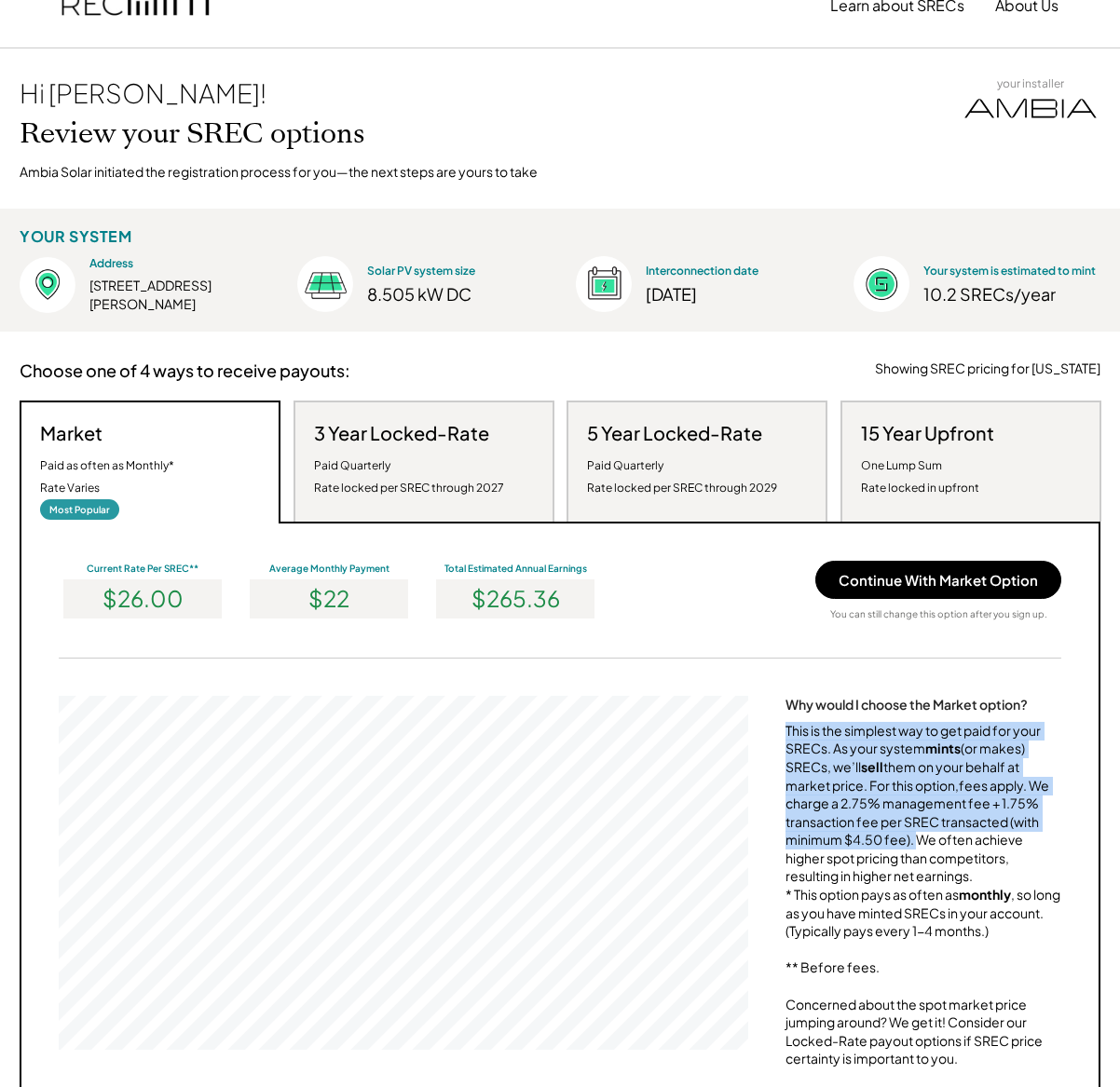
drag, startPoint x: 917, startPoint y: 844, endPoint x: 773, endPoint y: 729, distance: 184.3
click at [773, 729] on div "Why would I choose the Market option? This is the simplest way to get paid for …" at bounding box center [560, 918] width 1003 height 446
click at [901, 780] on div "This is the simplest way to get paid for your SRECs. As your system mints (or m…" at bounding box center [923, 932] width 276 height 420
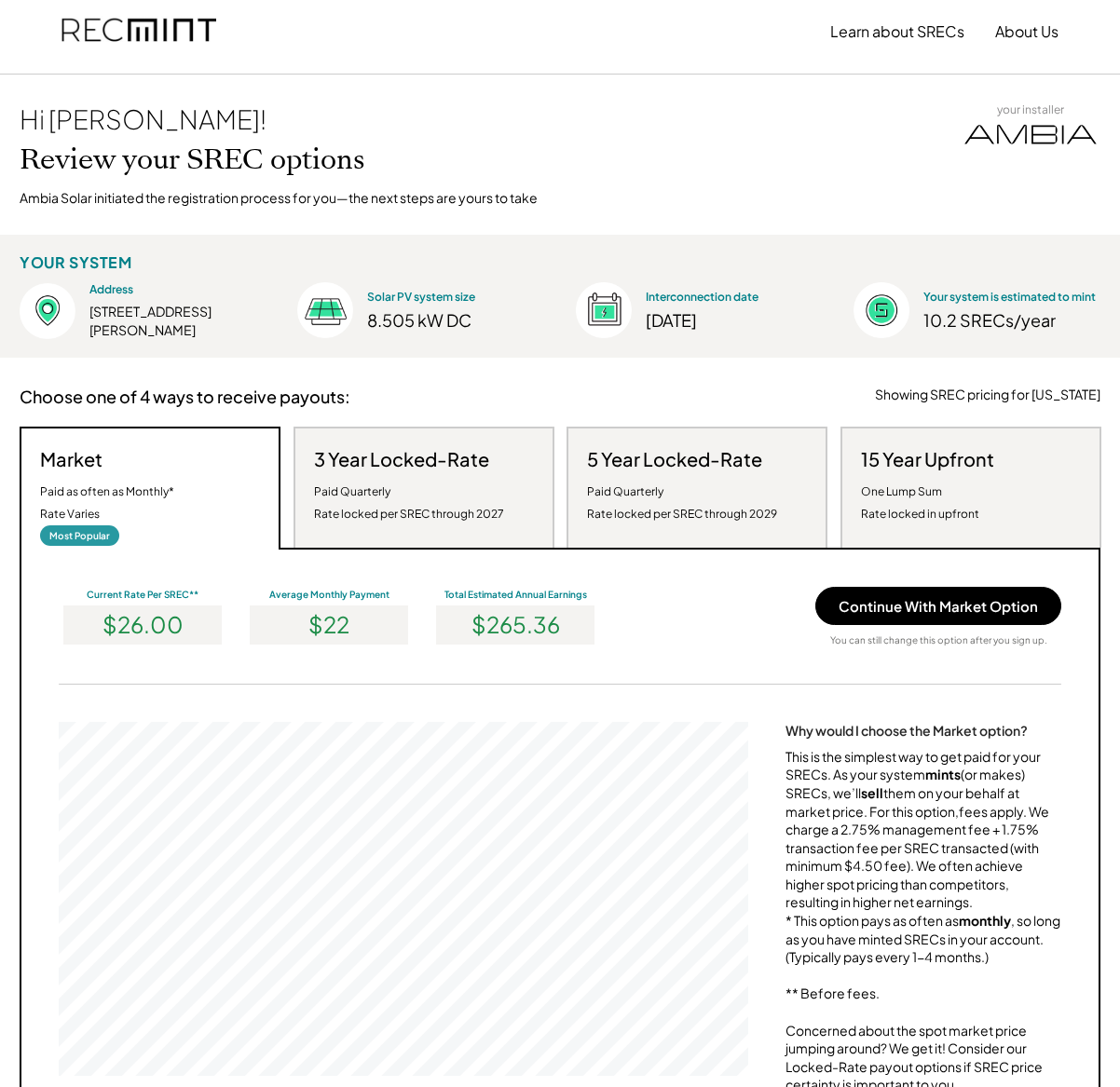
scroll to position [0, 0]
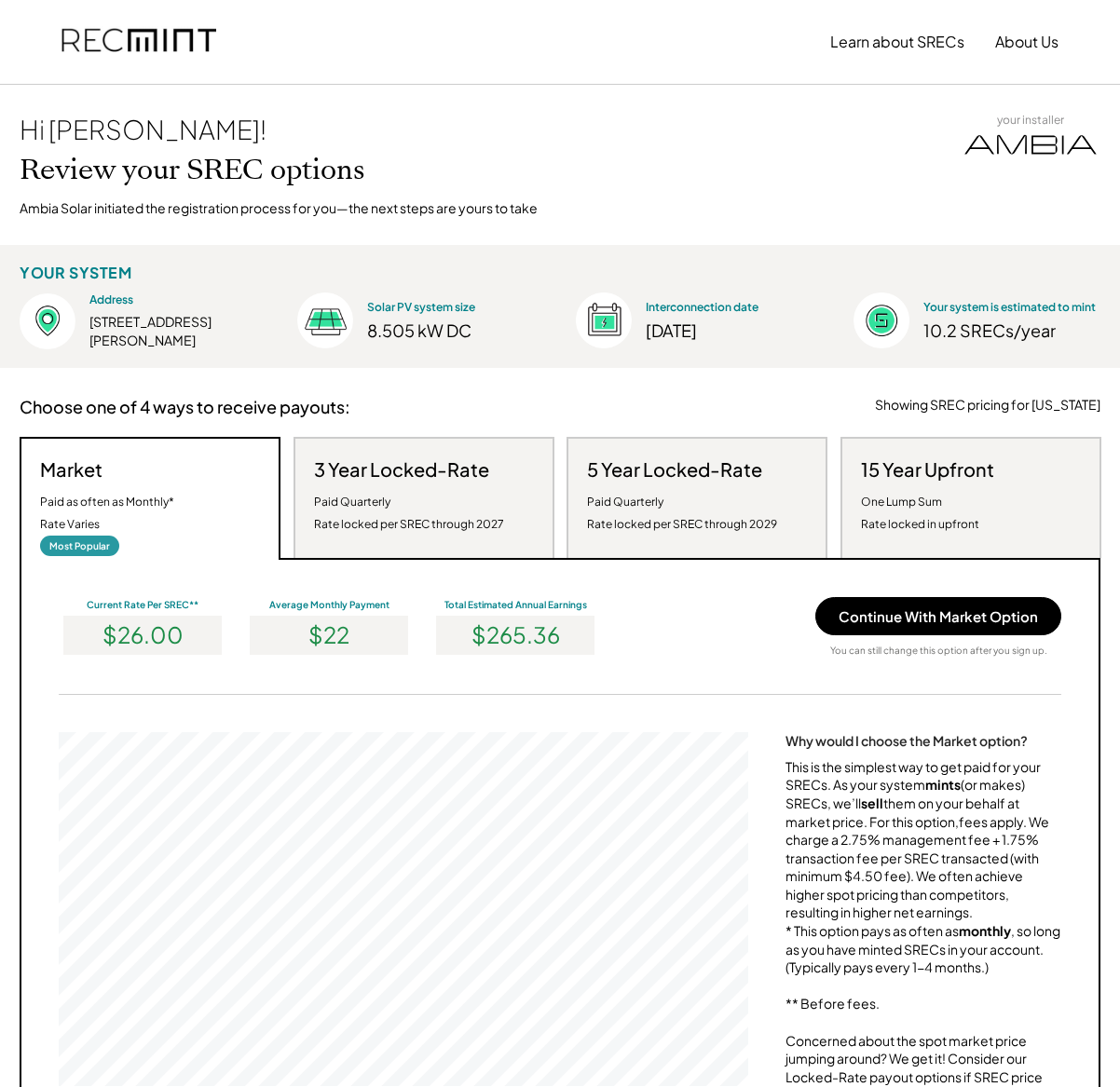
click at [921, 773] on div "This is the simplest way to get paid for your SRECs. As your system mints (or m…" at bounding box center [923, 968] width 276 height 420
click at [1016, 772] on div "This is the simplest way to get paid for your SRECs. As your system mints (or m…" at bounding box center [923, 968] width 276 height 420
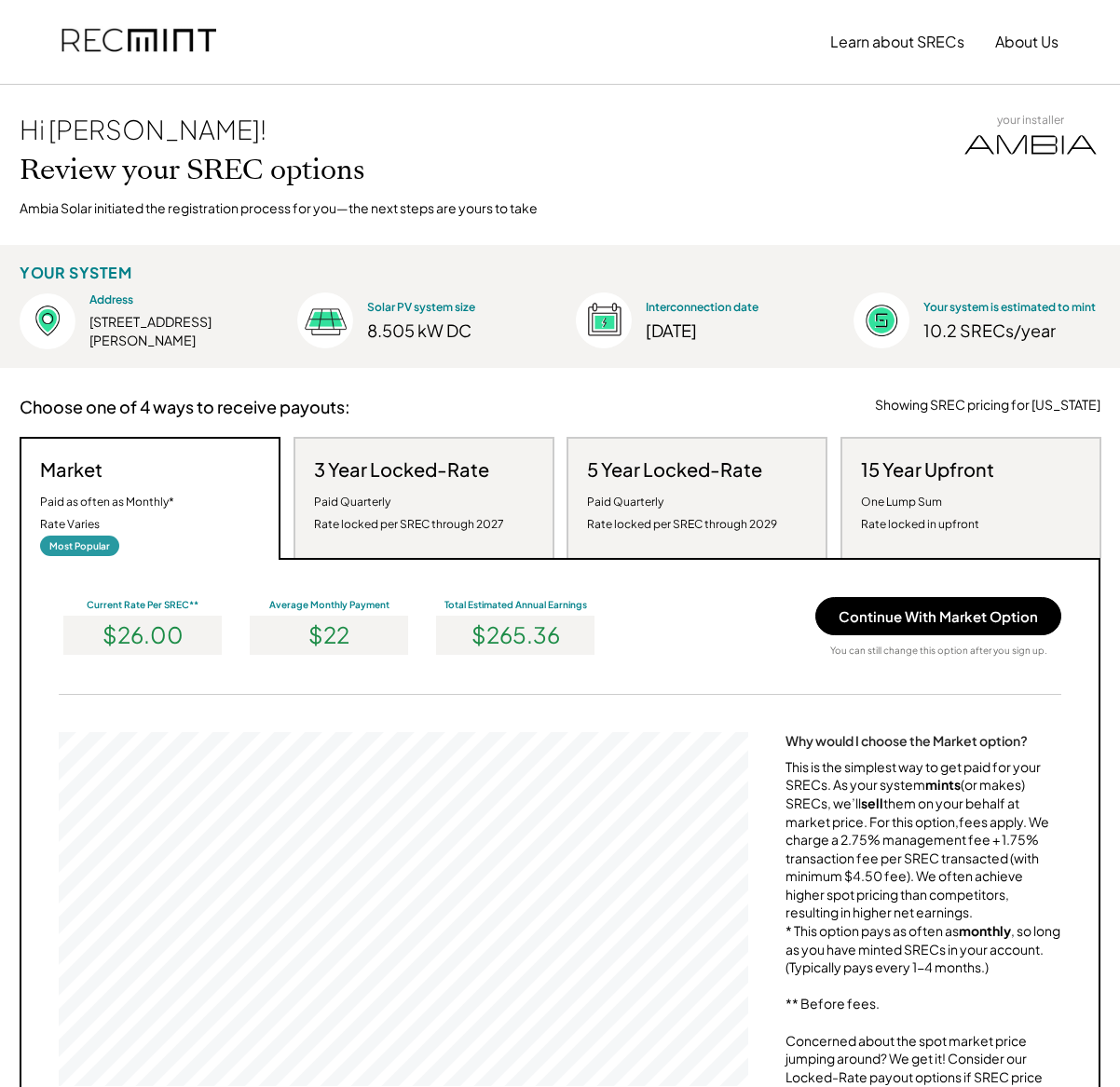
click at [1017, 772] on div "This is the simplest way to get paid for your SRECs. As your system mints (or m…" at bounding box center [923, 968] width 276 height 420
drag, startPoint x: 898, startPoint y: 799, endPoint x: 887, endPoint y: 801, distance: 11.2
click at [899, 799] on div "This is the simplest way to get paid for your SRECs. As your system mints (or m…" at bounding box center [923, 968] width 276 height 420
click at [831, 800] on div "This is the simplest way to get paid for your SRECs. As your system mints (or m…" at bounding box center [923, 968] width 276 height 420
click at [801, 832] on div "This is the simplest way to get paid for your SRECs. As your system mints (or m…" at bounding box center [923, 968] width 276 height 420
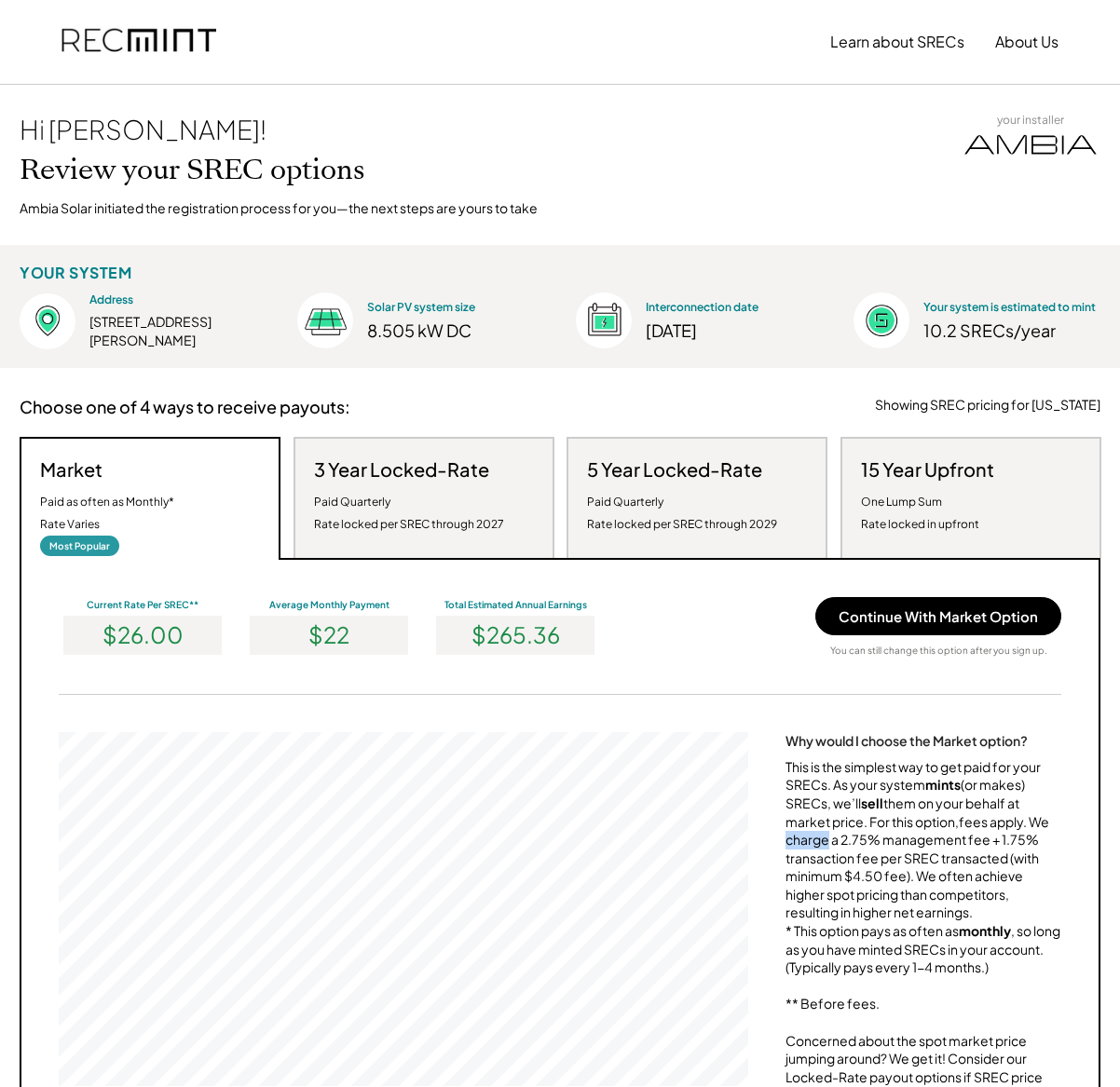
click at [802, 831] on div "This is the simplest way to get paid for your SRECs. As your system mints (or m…" at bounding box center [923, 968] width 276 height 420
click at [870, 817] on div "This is the simplest way to get paid for your SRECs. As your system mints (or m…" at bounding box center [923, 968] width 276 height 420
click at [924, 808] on div "This is the simplest way to get paid for your SRECs. As your system mints (or m…" at bounding box center [923, 968] width 276 height 420
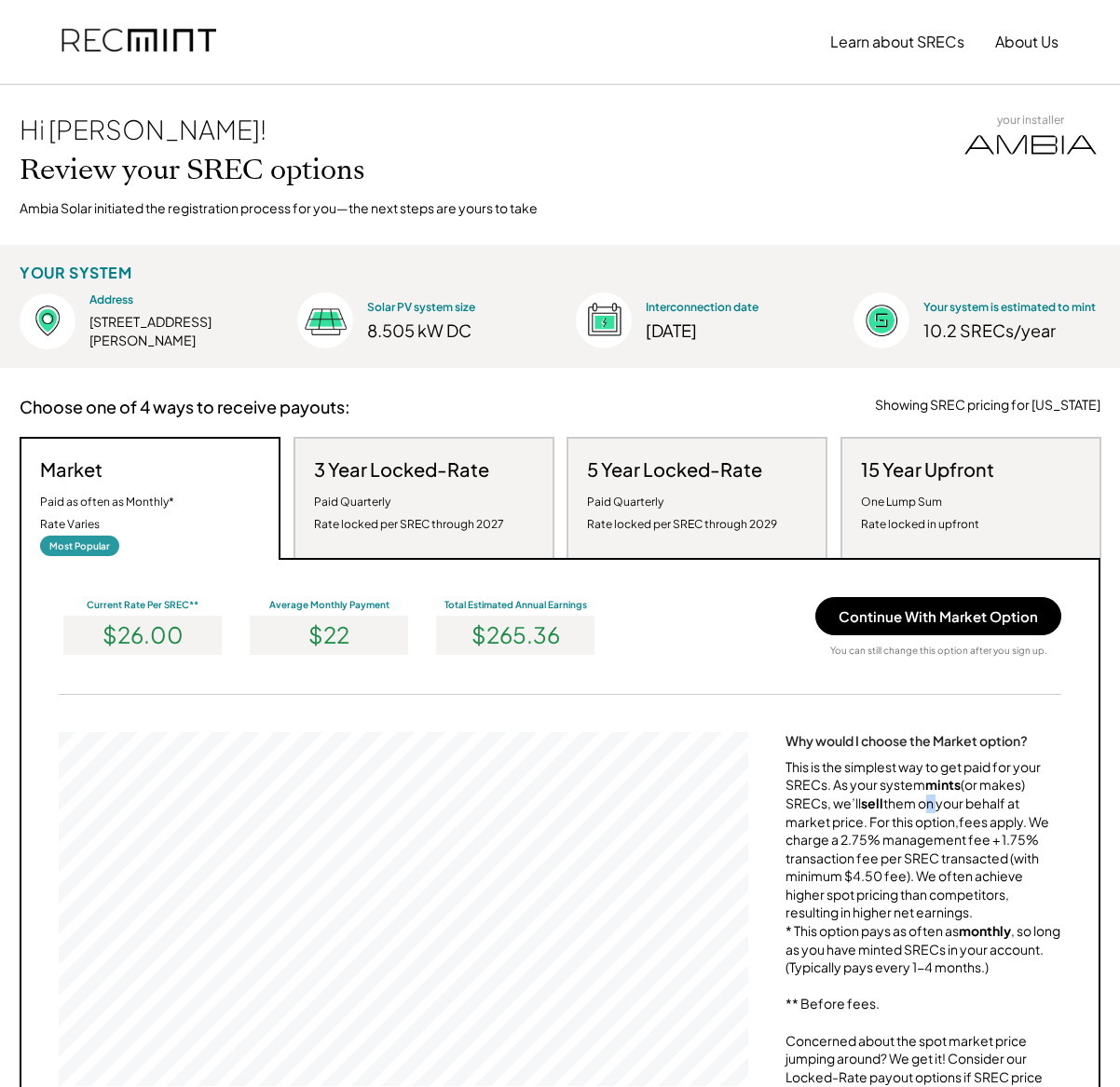
click at [924, 808] on div "This is the simplest way to get paid for your SRECs. As your system mints (or m…" at bounding box center [923, 968] width 276 height 420
click at [926, 807] on div "This is the simplest way to get paid for your SRECs. As your system mints (or m…" at bounding box center [923, 968] width 276 height 420
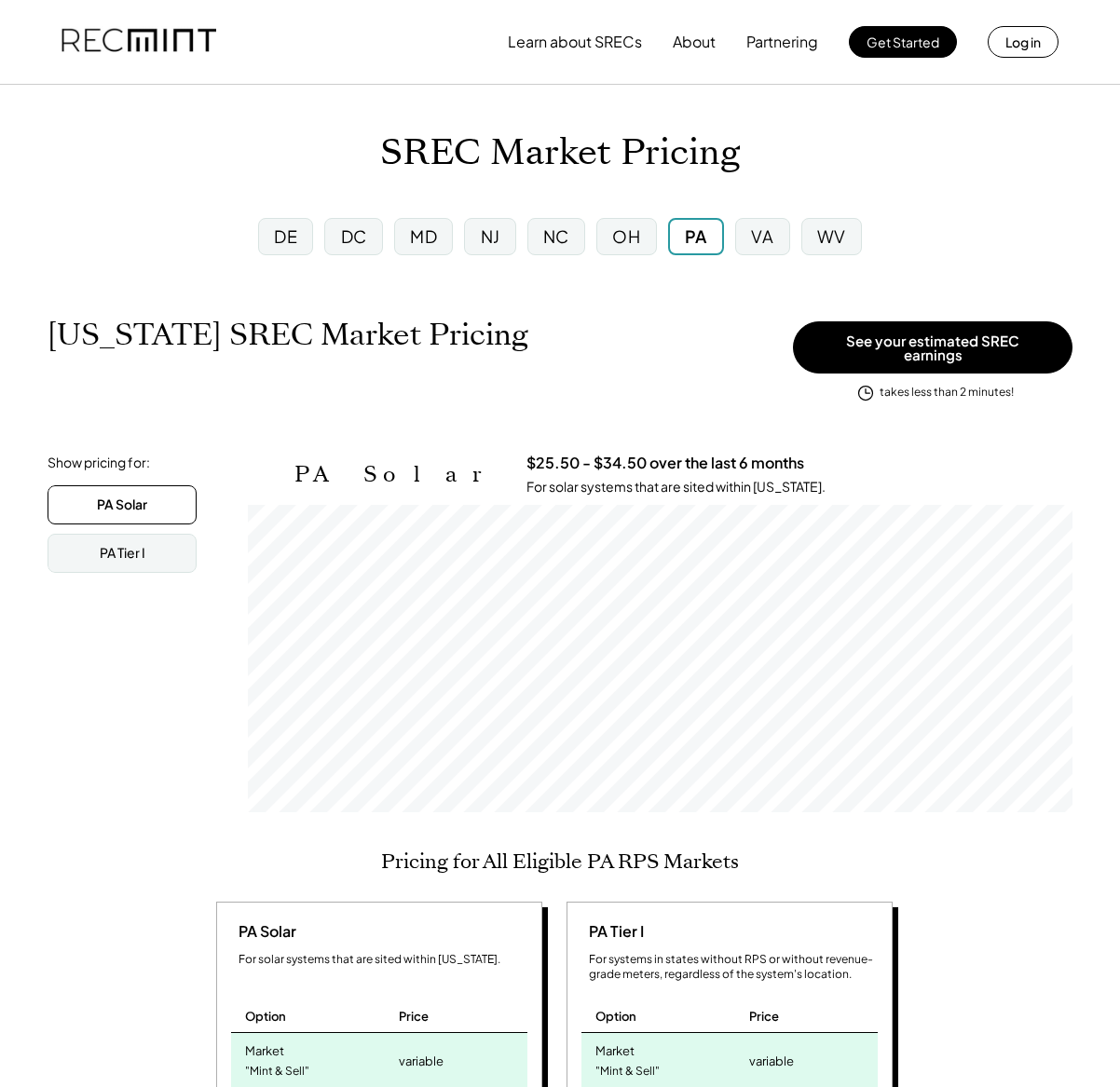
scroll to position [307, 825]
